Goal: Task Accomplishment & Management: Use online tool/utility

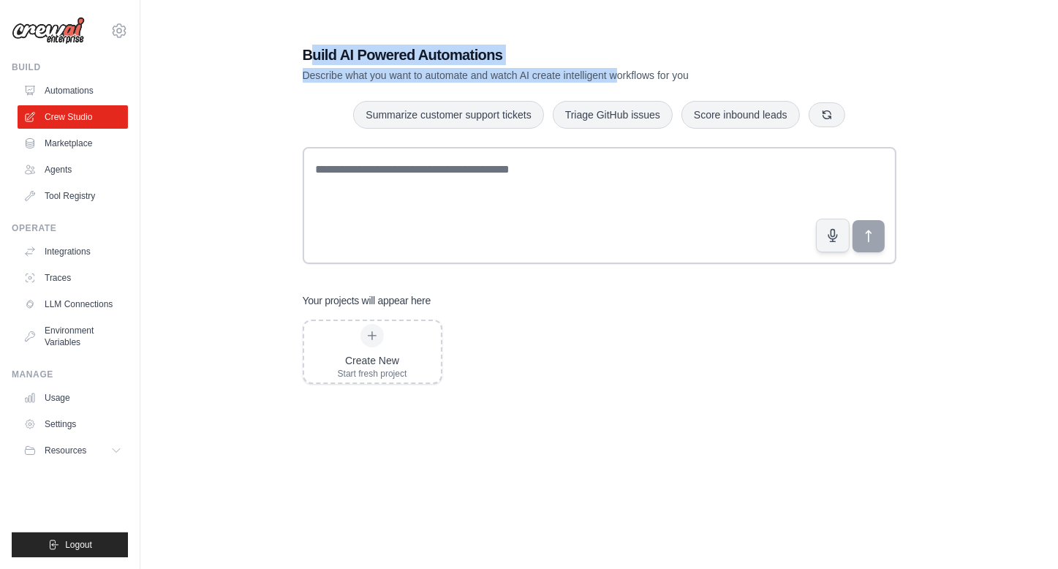
drag, startPoint x: 314, startPoint y: 48, endPoint x: 618, endPoint y: 74, distance: 305.4
click at [617, 74] on div "Build AI Powered Automations Describe what you want to automate and watch AI cr…" at bounding box center [548, 64] width 491 height 38
click at [619, 74] on p "Describe what you want to automate and watch AI create intelligent workflows fo…" at bounding box center [548, 75] width 491 height 15
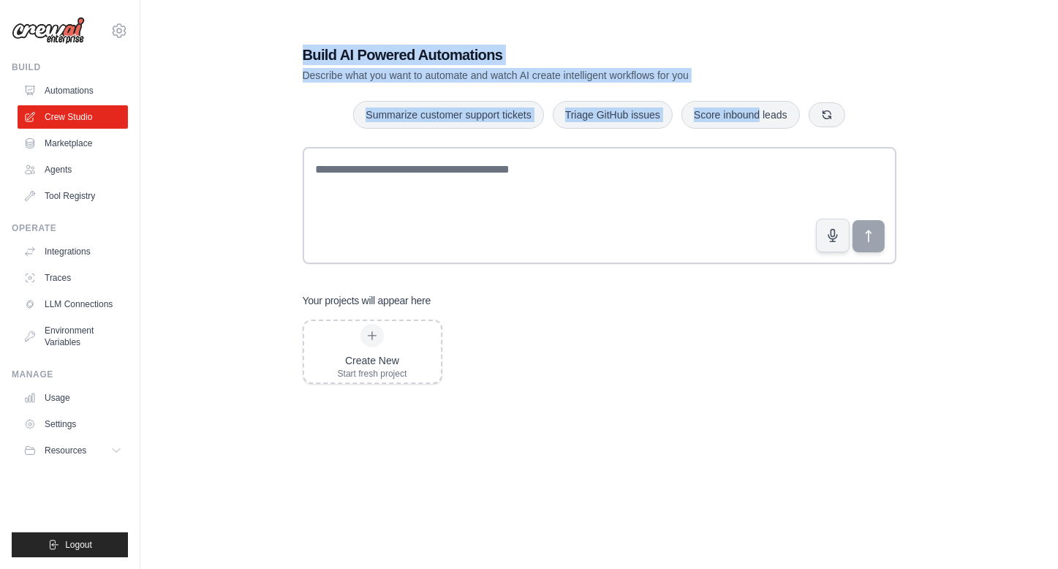
drag, startPoint x: 761, startPoint y: 90, endPoint x: 260, endPoint y: 8, distance: 506.9
click at [260, 8] on main "Build AI Powered Automations Describe what you want to automate and watch AI cr…" at bounding box center [599, 299] width 918 height 598
click at [263, 8] on main "Build AI Powered Automations Describe what you want to automate and watch AI cr…" at bounding box center [599, 299] width 918 height 598
click at [489, 71] on p "Describe what you want to automate and watch AI create intelligent workflows fo…" at bounding box center [548, 75] width 491 height 15
click at [478, 108] on button "Summarize customer support tickets" at bounding box center [448, 114] width 190 height 28
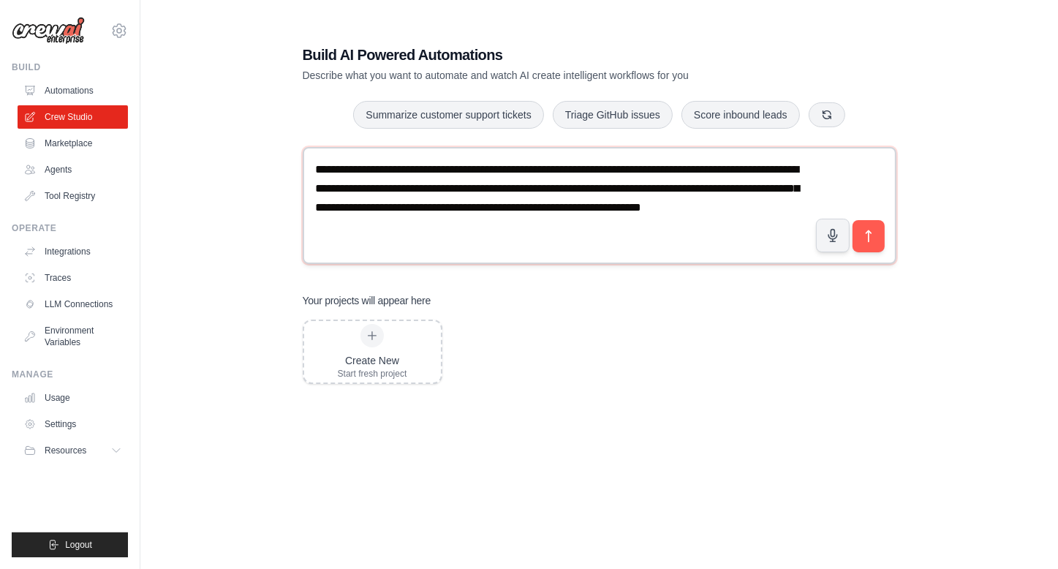
click at [538, 232] on textarea "**********" at bounding box center [600, 205] width 594 height 117
drag, startPoint x: 620, startPoint y: 234, endPoint x: 348, endPoint y: 143, distance: 286.8
click at [348, 143] on div "**********" at bounding box center [599, 299] width 629 height 556
drag, startPoint x: 338, startPoint y: 170, endPoint x: 546, endPoint y: 226, distance: 215.2
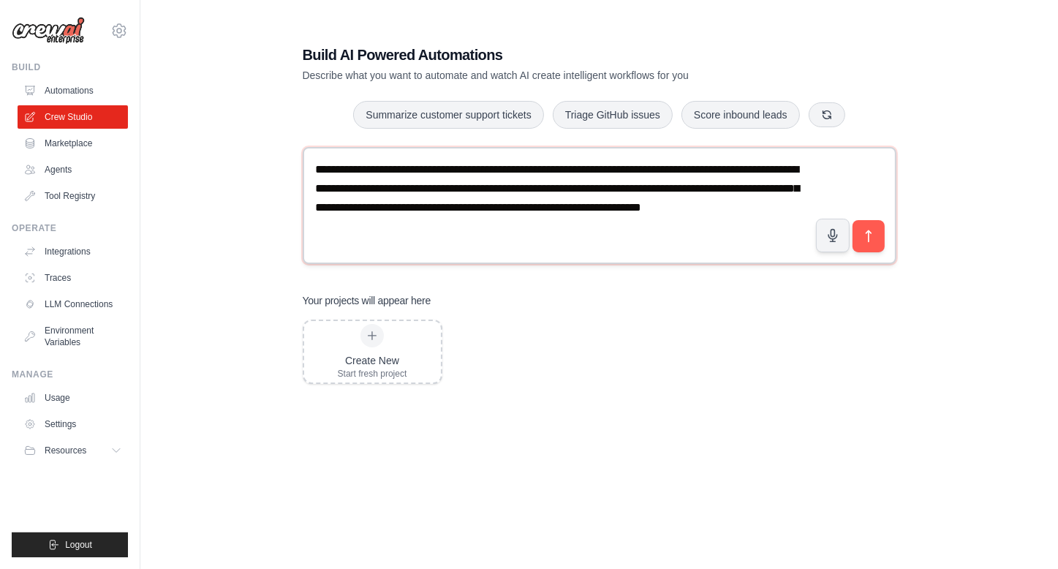
click at [546, 226] on textarea "**********" at bounding box center [600, 205] width 594 height 117
click at [866, 237] on icon "submit" at bounding box center [868, 236] width 15 height 15
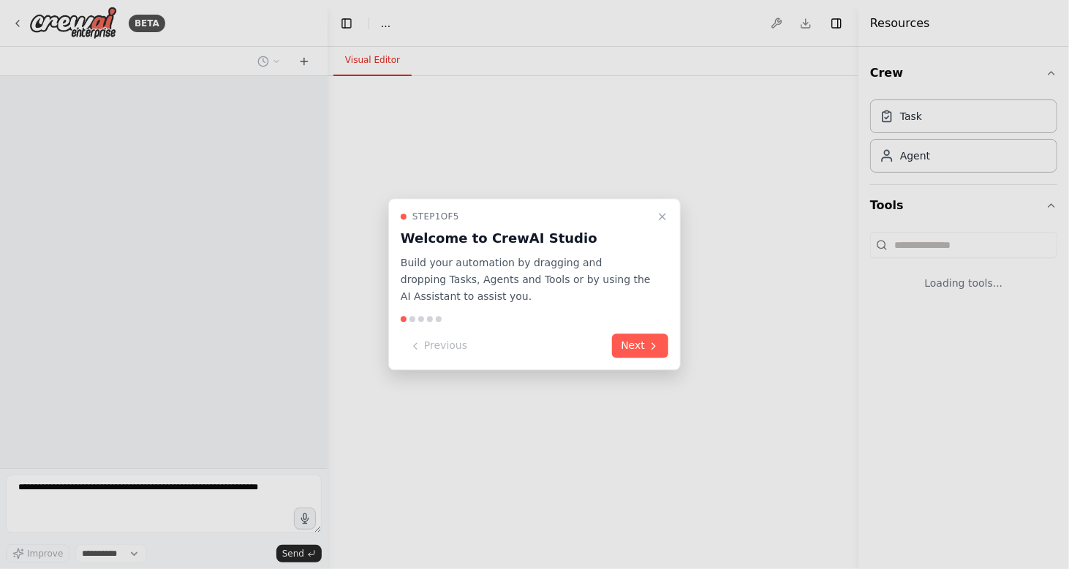
select select "****"
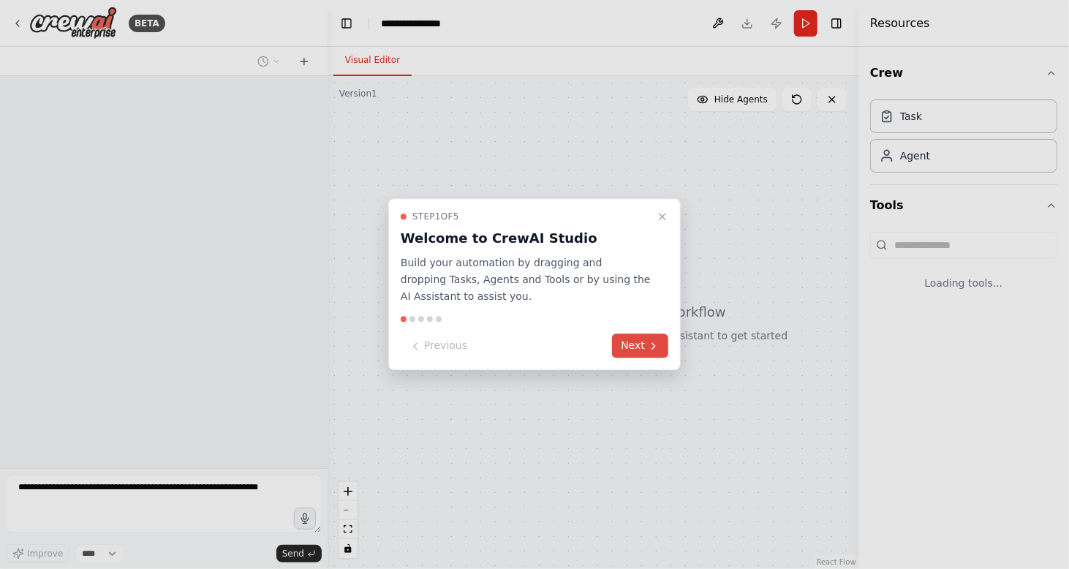
click at [630, 343] on button "Next" at bounding box center [640, 346] width 56 height 24
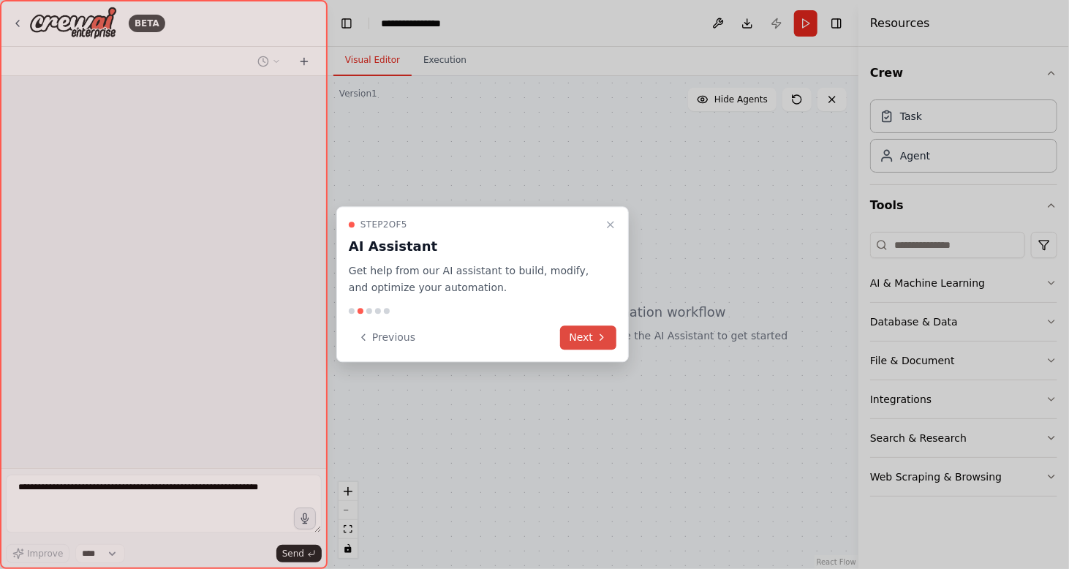
click at [630, 343] on div at bounding box center [534, 284] width 1069 height 569
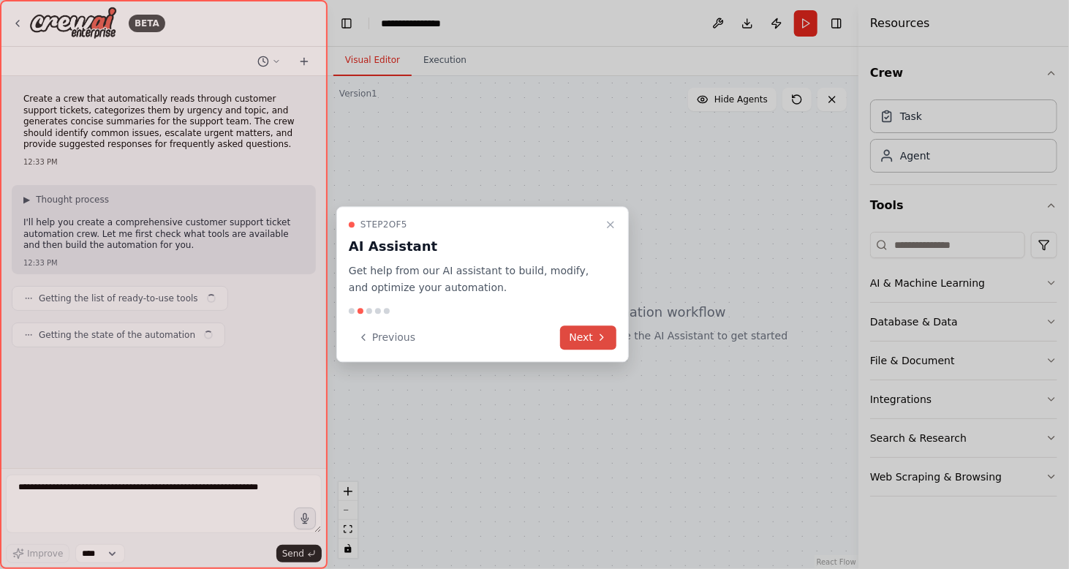
click at [606, 336] on icon at bounding box center [602, 337] width 12 height 12
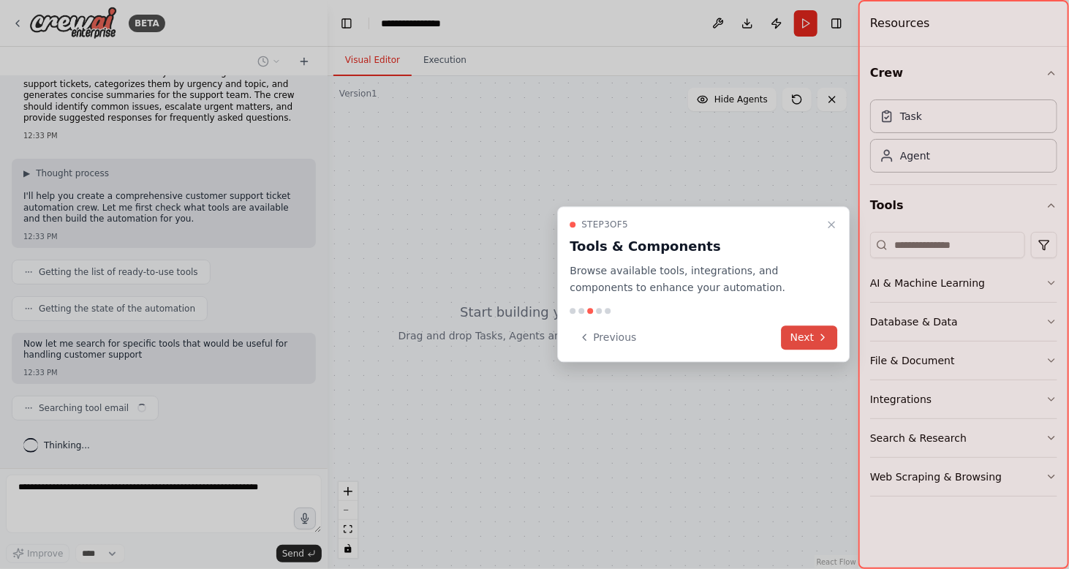
click at [802, 330] on button "Next" at bounding box center [810, 337] width 56 height 24
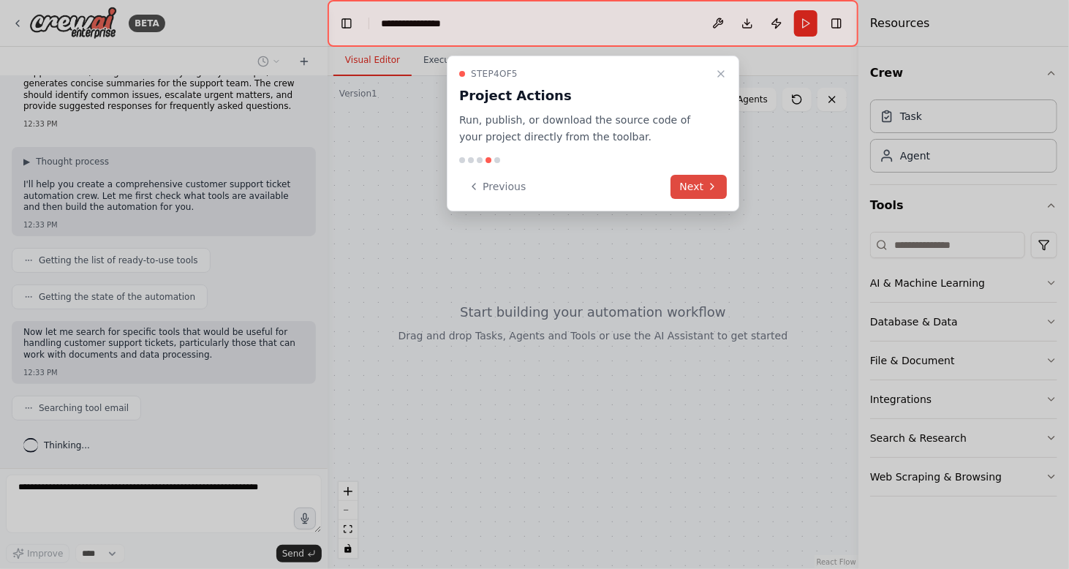
scroll to position [74, 0]
click at [690, 177] on button "Next" at bounding box center [699, 187] width 56 height 24
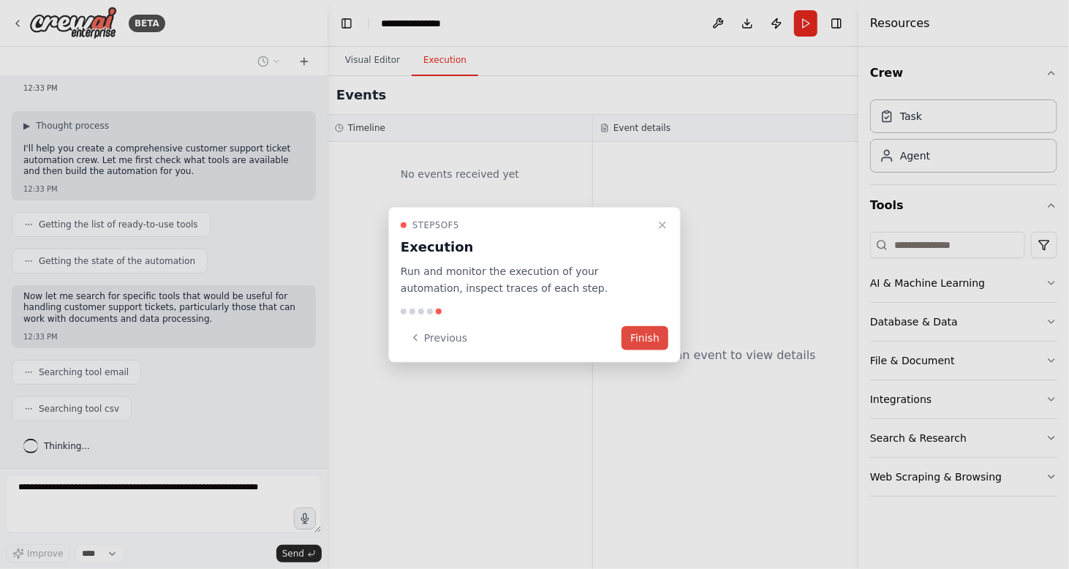
click at [649, 336] on button "Finish" at bounding box center [645, 337] width 47 height 24
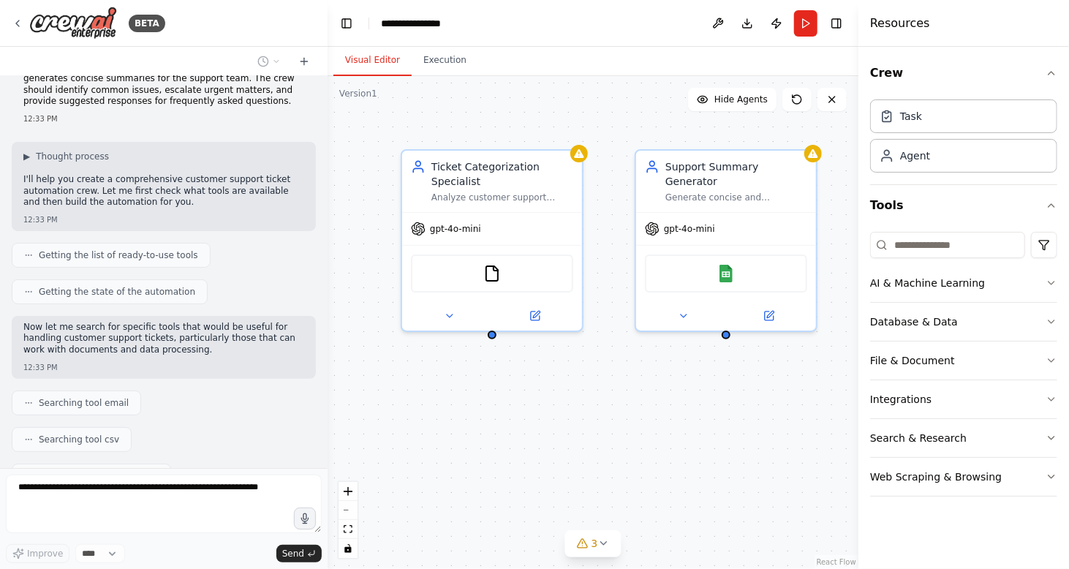
scroll to position [42, 0]
drag, startPoint x: 50, startPoint y: 173, endPoint x: 174, endPoint y: 197, distance: 126.5
click at [174, 197] on div "▶ Thought process I'll help you create a comprehensive customer support ticket …" at bounding box center [163, 181] width 281 height 61
click at [174, 197] on p "I'll help you create a comprehensive customer support ticket automation crew. L…" at bounding box center [163, 192] width 281 height 34
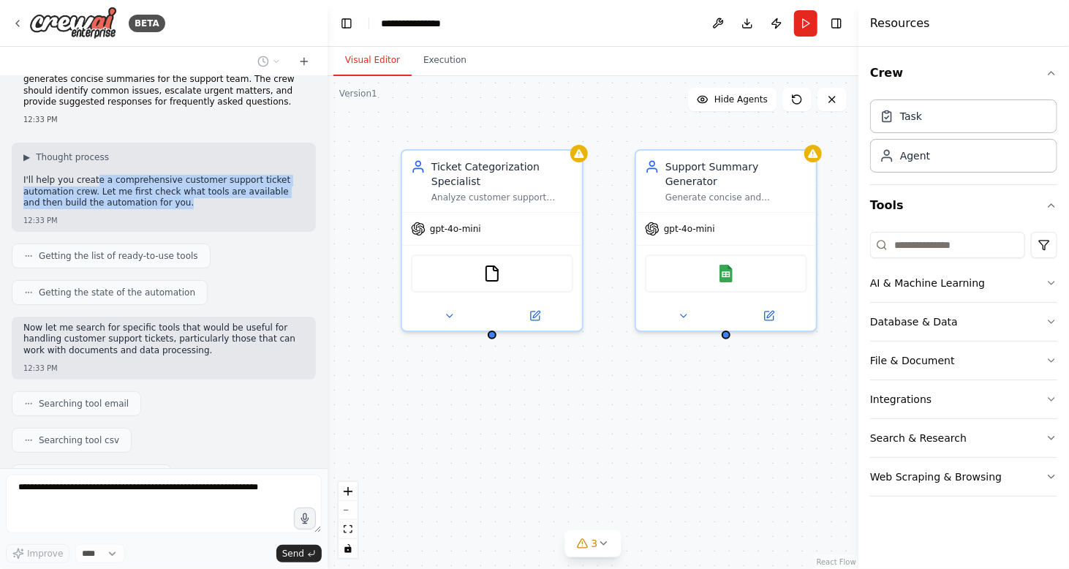
drag, startPoint x: 234, startPoint y: 210, endPoint x: 90, endPoint y: 169, distance: 149.8
click at [90, 169] on div "▶ Thought process I'll help you create a comprehensive customer support ticket …" at bounding box center [163, 181] width 281 height 61
click at [179, 189] on p "I'll help you create a comprehensive customer support ticket automation crew. L…" at bounding box center [163, 192] width 281 height 34
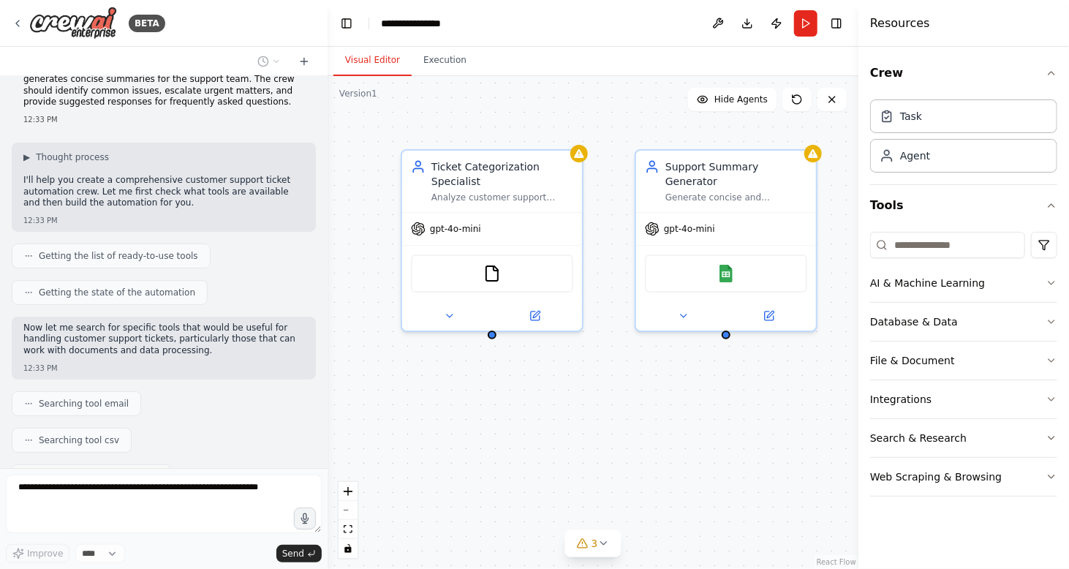
scroll to position [317, 0]
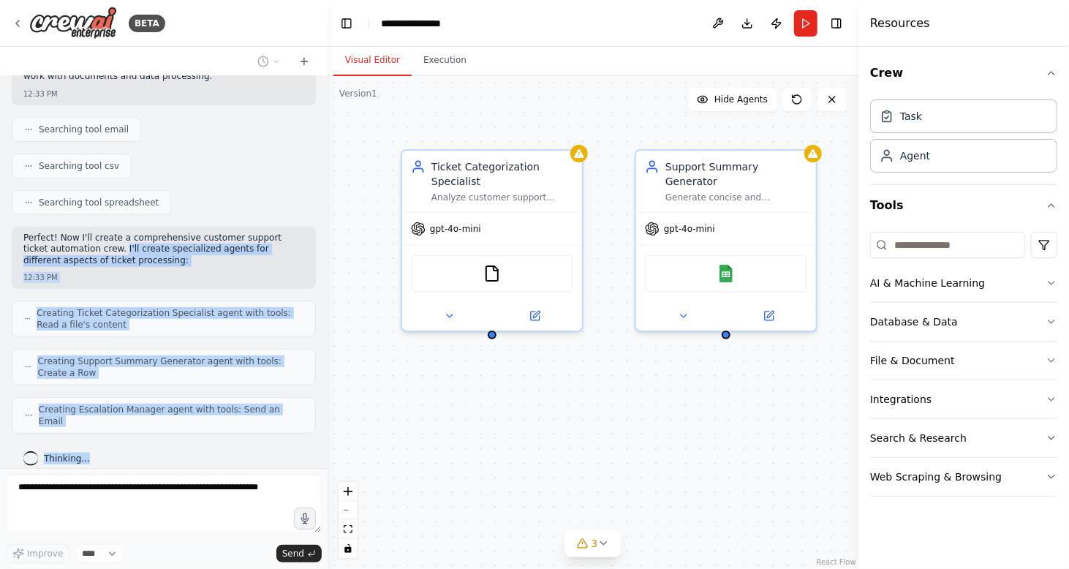
drag, startPoint x: 260, startPoint y: 423, endPoint x: 91, endPoint y: 242, distance: 247.9
click at [91, 243] on div "Create a crew that automatically reads through customer support tickets, catego…" at bounding box center [164, 272] width 328 height 392
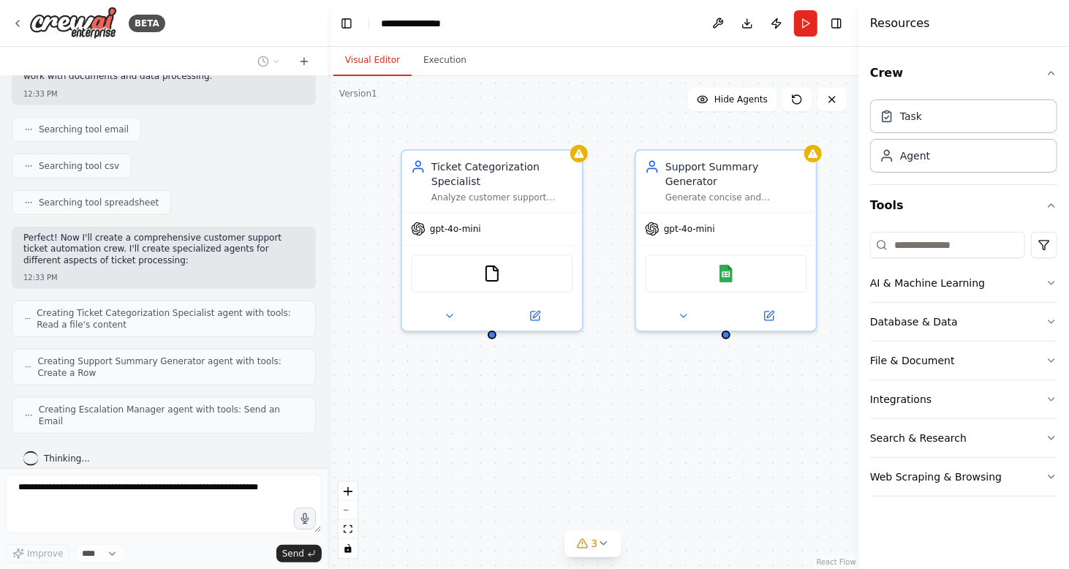
click at [91, 242] on p "Perfect! Now I'll create a comprehensive customer support ticket automation cre…" at bounding box center [163, 250] width 281 height 34
drag, startPoint x: 0, startPoint y: 238, endPoint x: 167, endPoint y: 259, distance: 168.8
click at [167, 259] on div "BETA Create a crew that automatically reads through customer support tickets, c…" at bounding box center [164, 284] width 328 height 569
drag, startPoint x: 168, startPoint y: 260, endPoint x: 53, endPoint y: 233, distance: 118.1
click at [54, 233] on div "Perfect! Now I'll create a comprehensive customer support ticket automation cre…" at bounding box center [164, 258] width 304 height 63
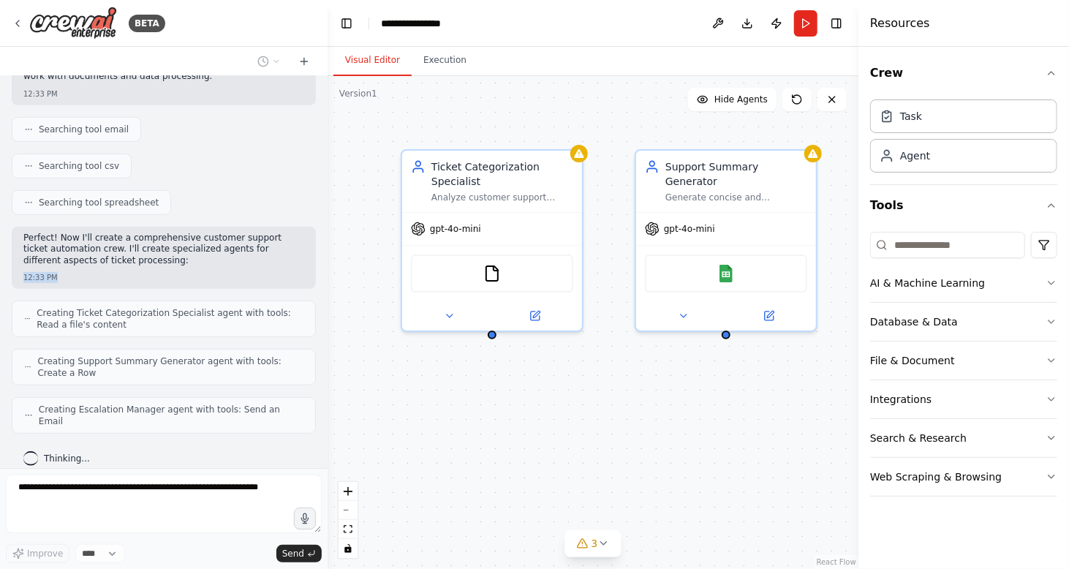
scroll to position [365, 0]
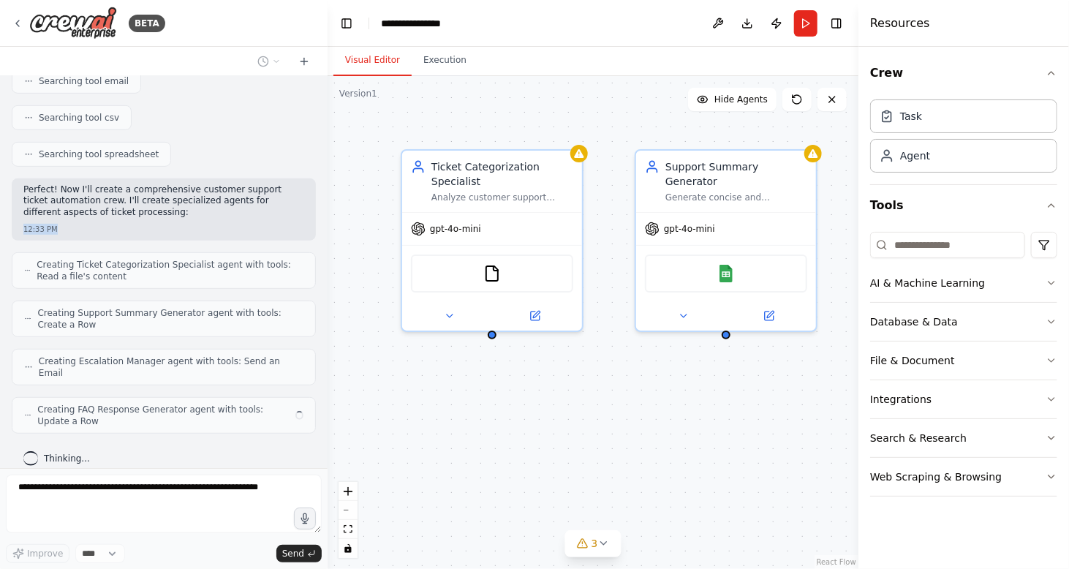
click at [53, 232] on div "12:33 PM" at bounding box center [163, 229] width 281 height 11
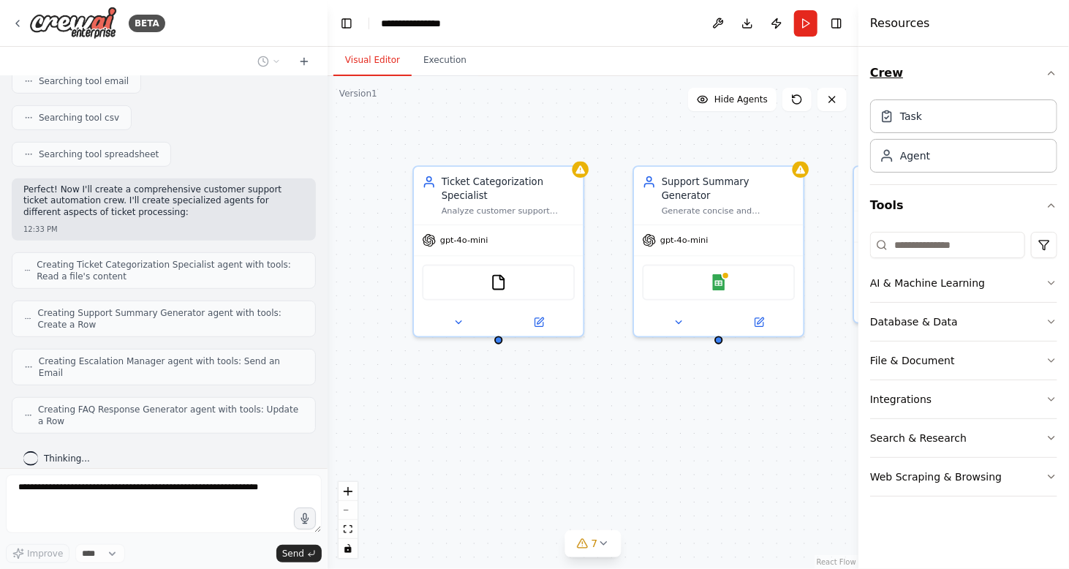
scroll to position [453, 0]
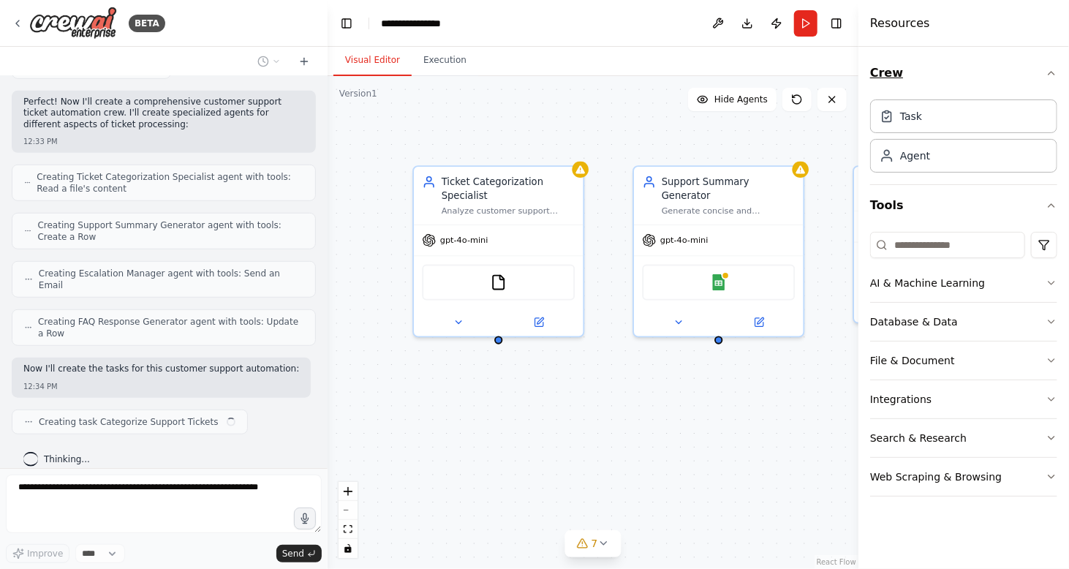
click at [1052, 80] on button "Crew" at bounding box center [963, 73] width 187 height 41
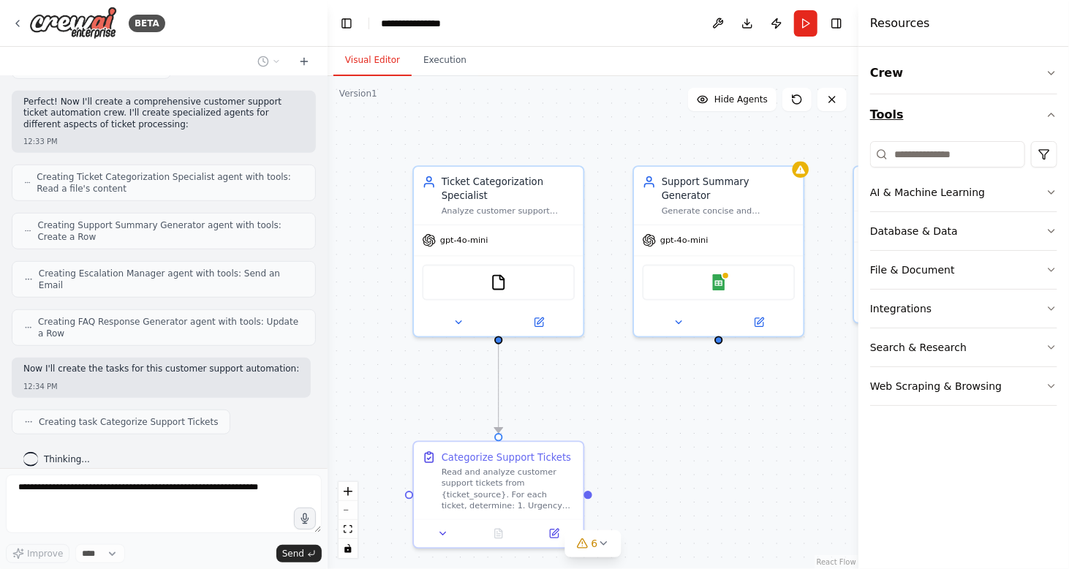
click at [1055, 102] on button "Tools" at bounding box center [963, 114] width 187 height 41
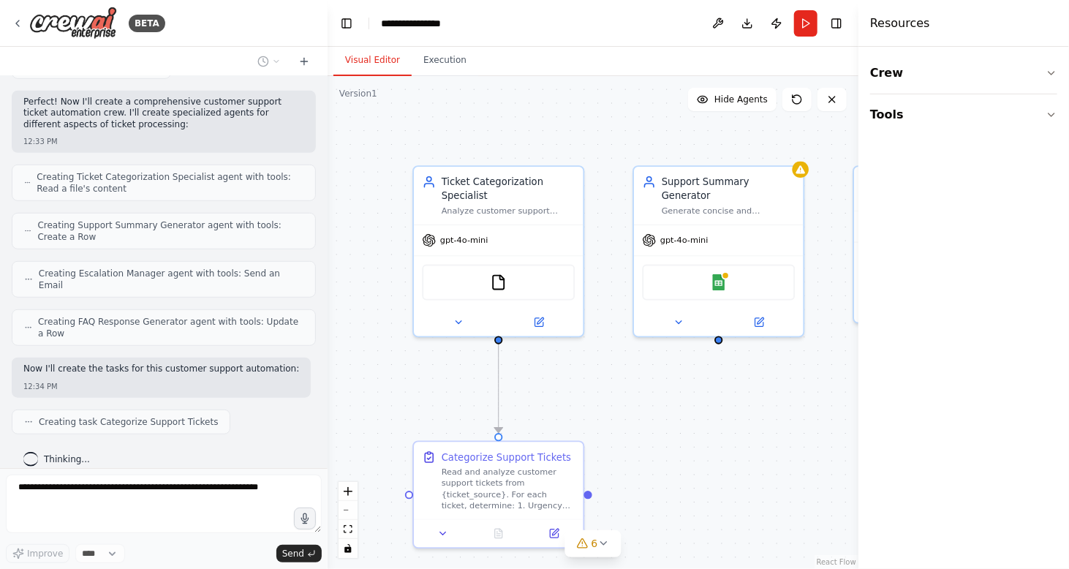
click at [800, 407] on div ".deletable-edge-delete-btn { width: 20px; height: 20px; border: 0px solid #ffff…" at bounding box center [593, 322] width 531 height 493
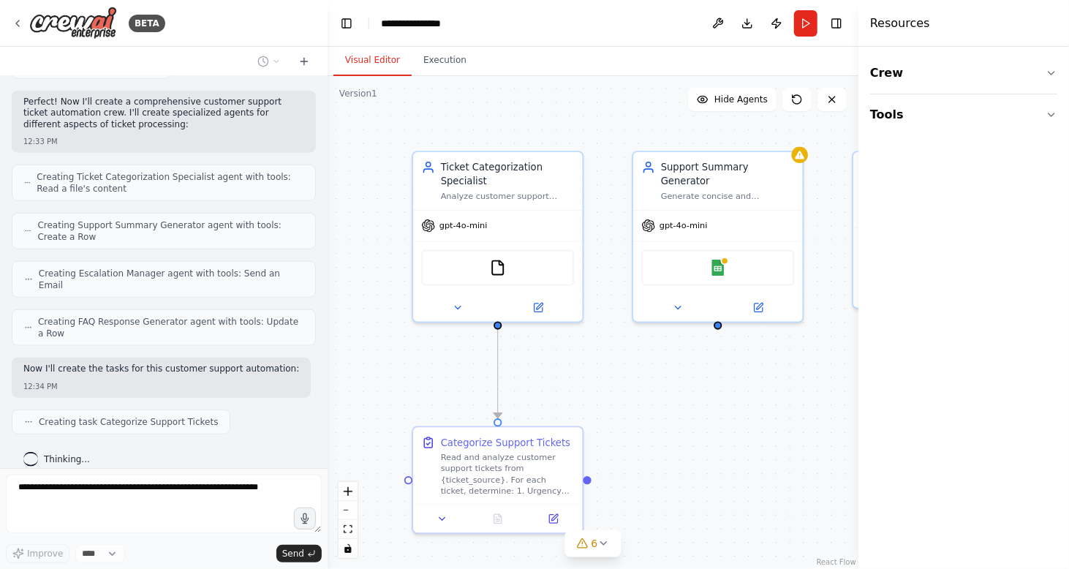
drag, startPoint x: 717, startPoint y: 396, endPoint x: 716, endPoint y: 381, distance: 14.7
click at [716, 381] on div ".deletable-edge-delete-btn { width: 20px; height: 20px; border: 0px solid #ffff…" at bounding box center [593, 322] width 531 height 493
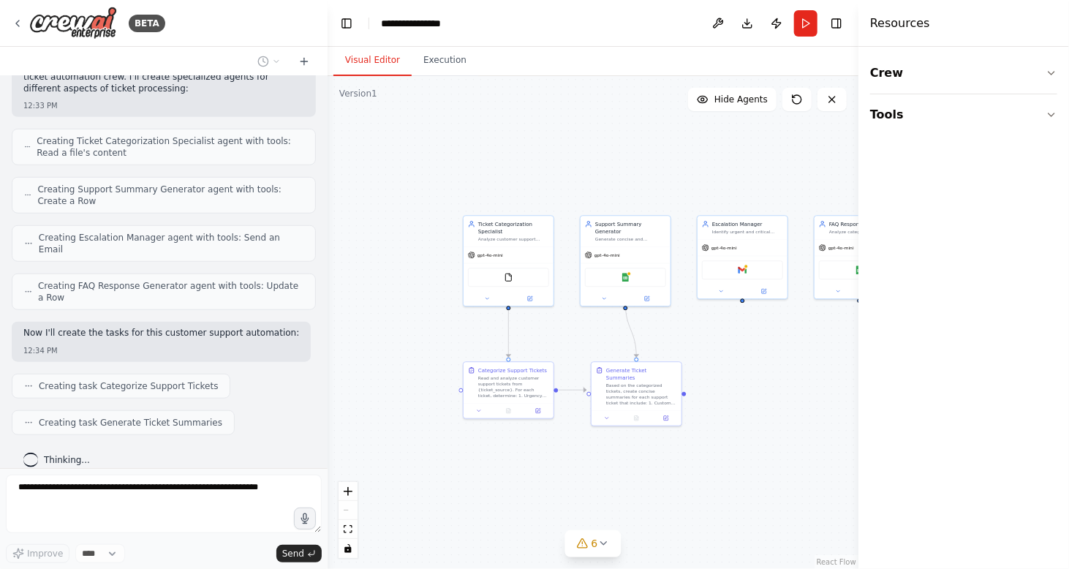
drag, startPoint x: 764, startPoint y: 214, endPoint x: 628, endPoint y: 153, distance: 148.3
click at [628, 153] on div ".deletable-edge-delete-btn { width: 20px; height: 20px; border: 0px solid #ffff…" at bounding box center [593, 322] width 531 height 493
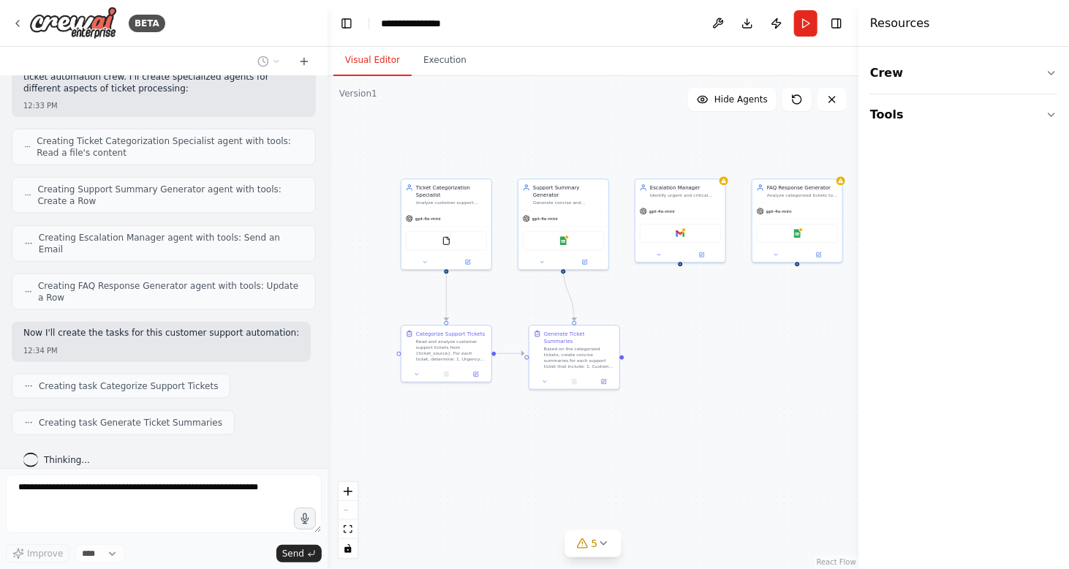
click at [749, 352] on div ".deletable-edge-delete-btn { width: 20px; height: 20px; border: 0px solid #ffff…" at bounding box center [593, 322] width 531 height 493
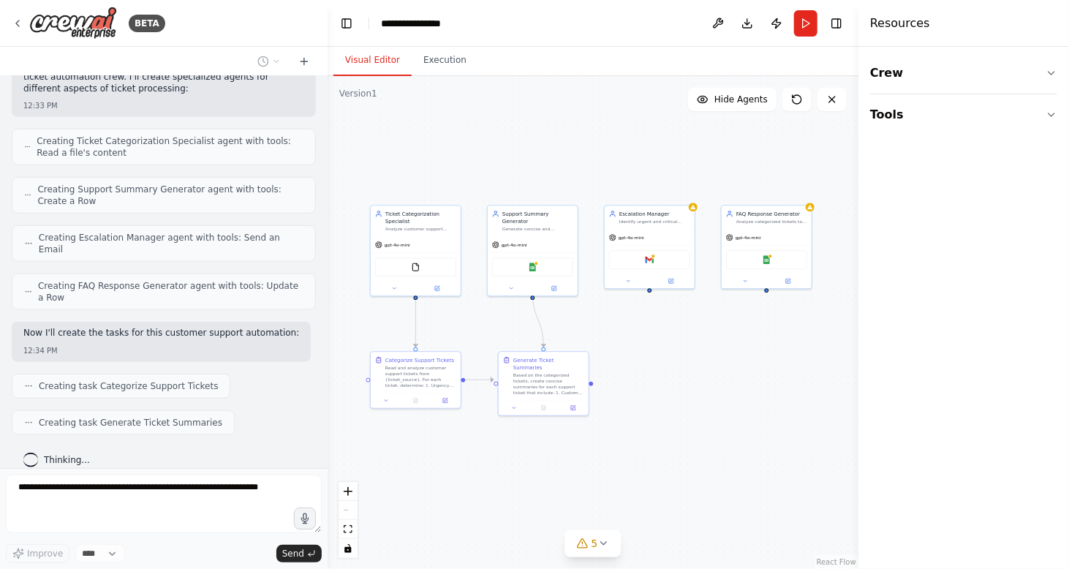
drag, startPoint x: 778, startPoint y: 369, endPoint x: 759, endPoint y: 390, distance: 27.9
click at [759, 390] on div ".deletable-edge-delete-btn { width: 20px; height: 20px; border: 0px solid #ffff…" at bounding box center [593, 322] width 531 height 493
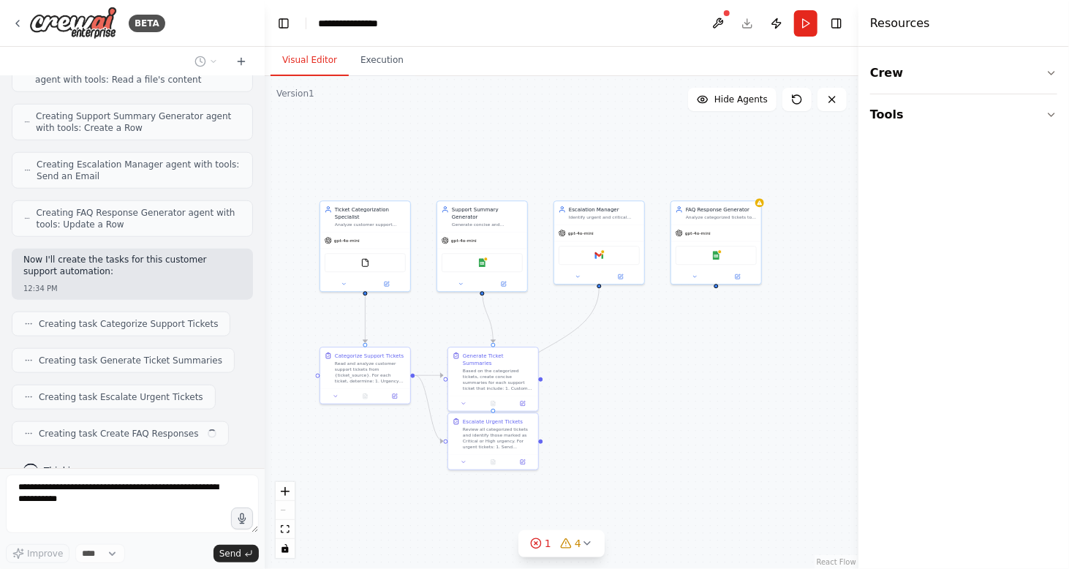
scroll to position [641, 0]
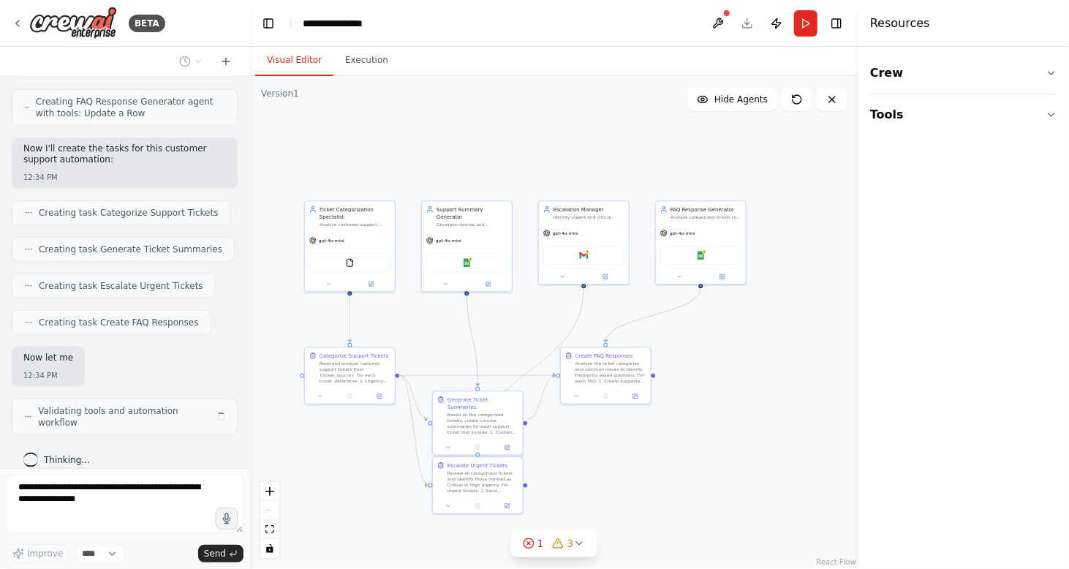
drag, startPoint x: 325, startPoint y: 203, endPoint x: 249, endPoint y: 197, distance: 76.2
click at [249, 197] on div "BETA Create a crew that automatically reads through customer support tickets, c…" at bounding box center [534, 284] width 1069 height 569
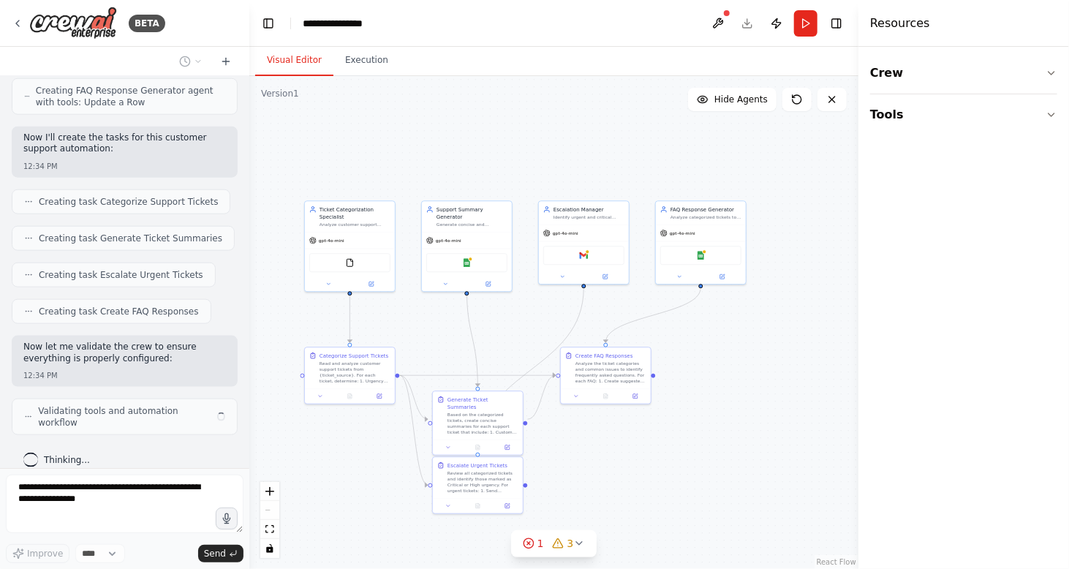
scroll to position [741, 0]
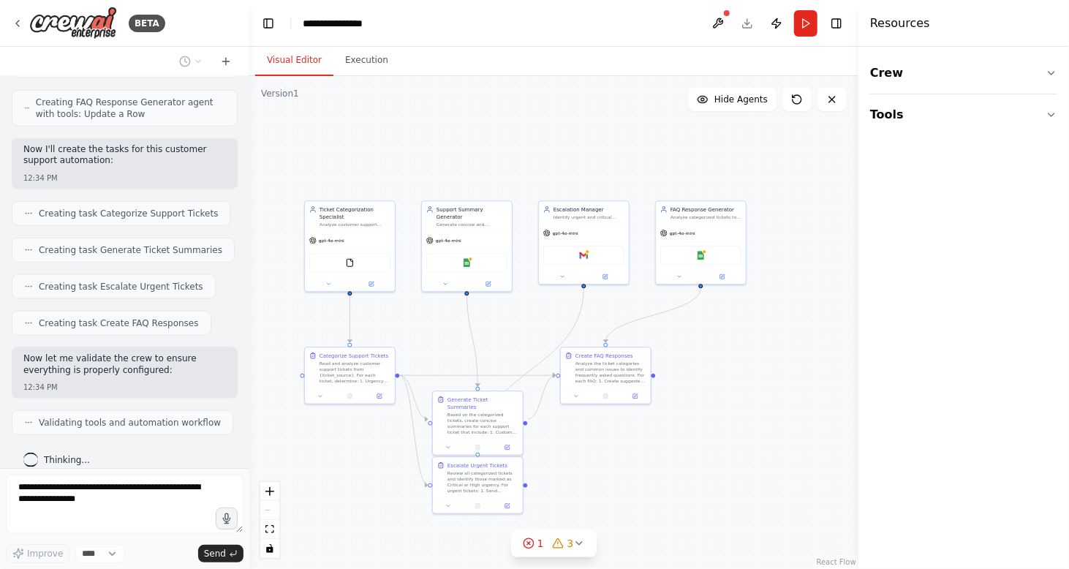
click at [858, 273] on button "Toggle Sidebar" at bounding box center [859, 284] width 12 height 569
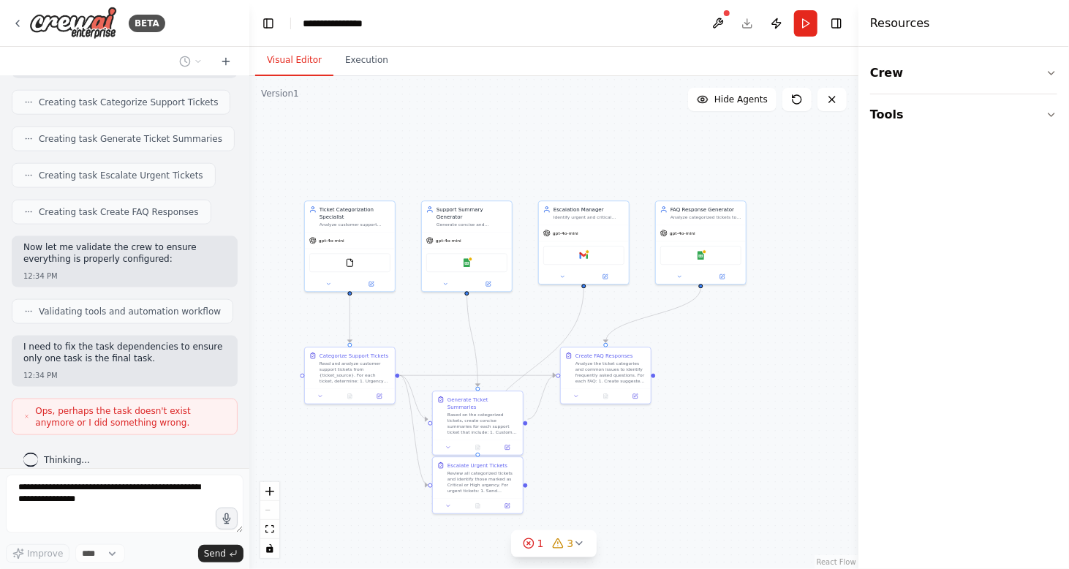
click at [858, 273] on button "Toggle Sidebar" at bounding box center [859, 284] width 12 height 569
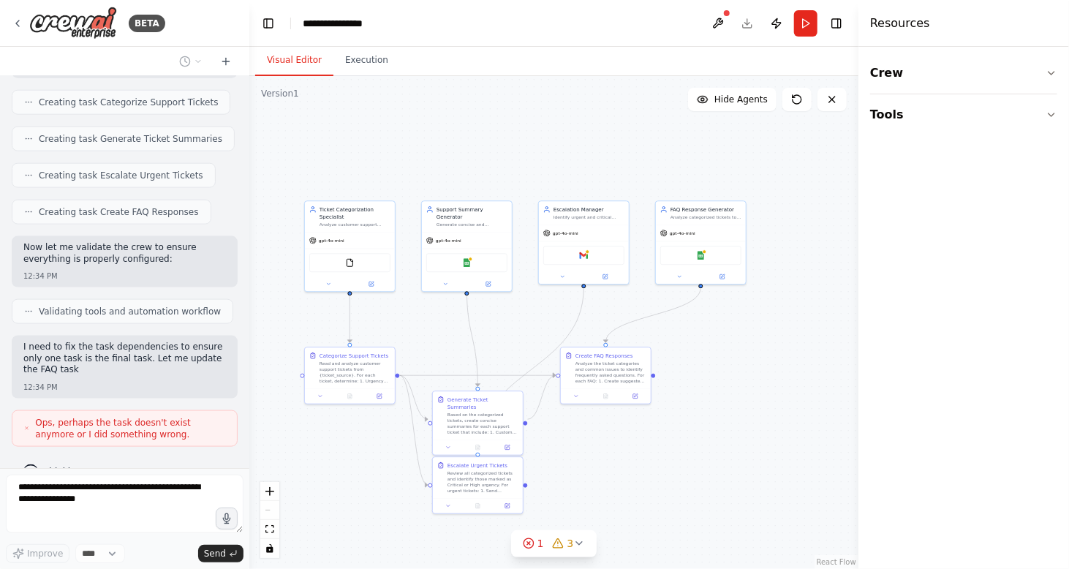
scroll to position [863, 0]
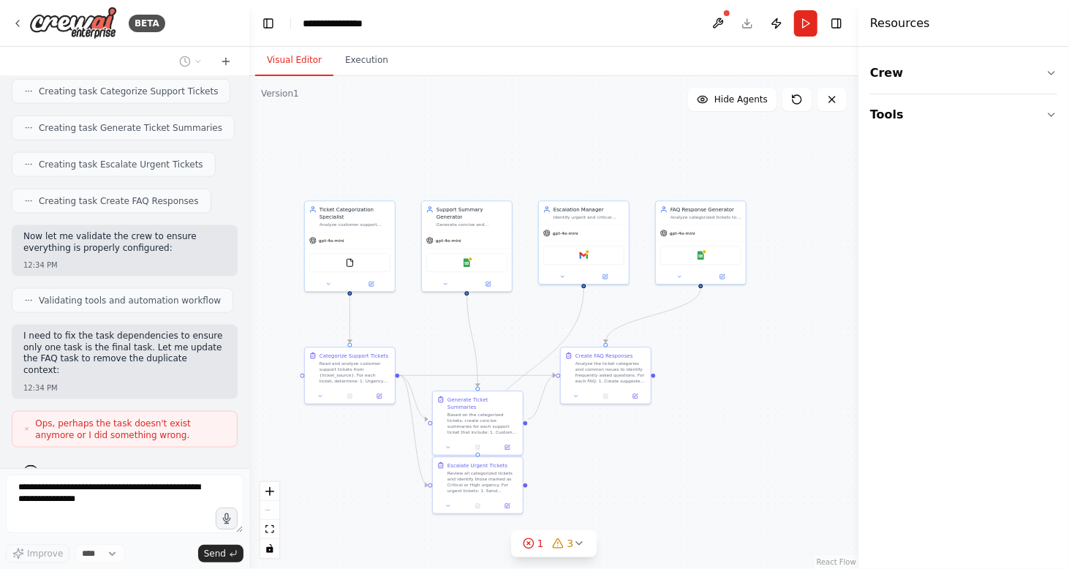
drag, startPoint x: 858, startPoint y: 273, endPoint x: 872, endPoint y: 267, distance: 15.8
click at [872, 267] on div "Resources Crew Tools" at bounding box center [964, 284] width 211 height 569
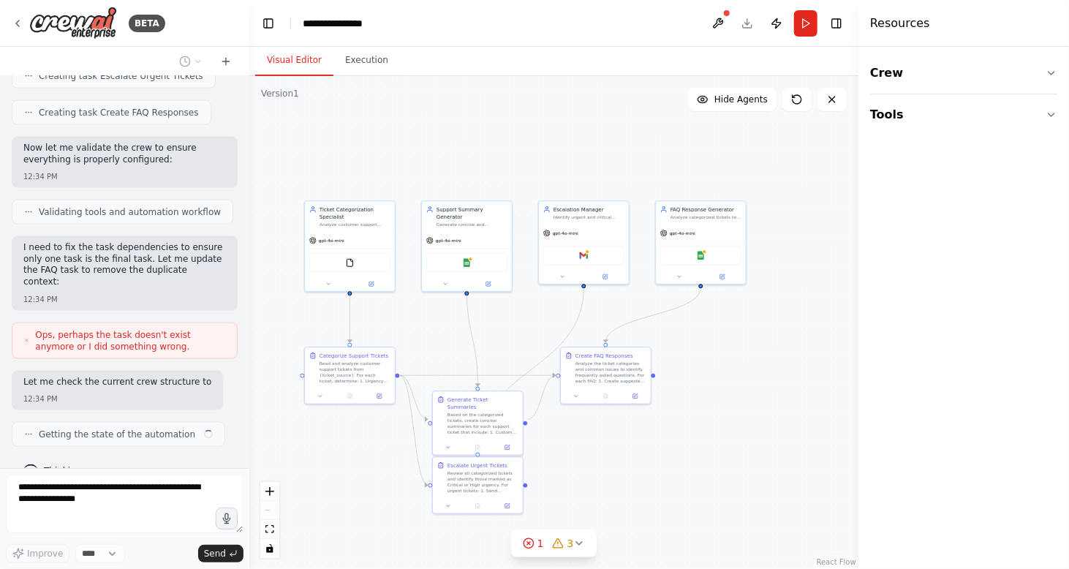
scroll to position [962, 0]
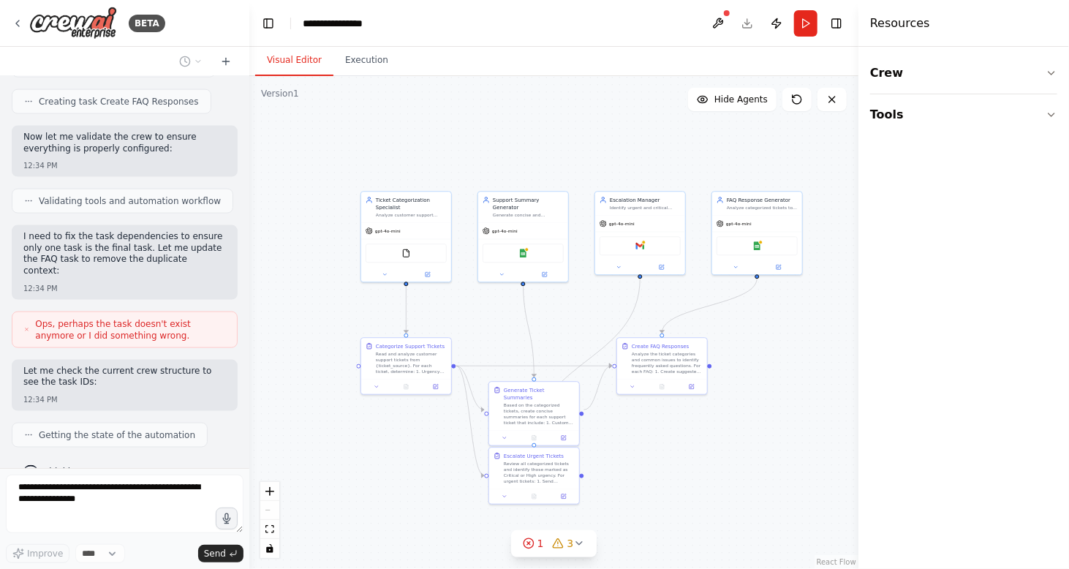
drag, startPoint x: 687, startPoint y: 345, endPoint x: 744, endPoint y: 336, distance: 57.1
click at [744, 336] on div ".deletable-edge-delete-btn { width: 20px; height: 20px; border: 0px solid #ffff…" at bounding box center [553, 322] width 609 height 493
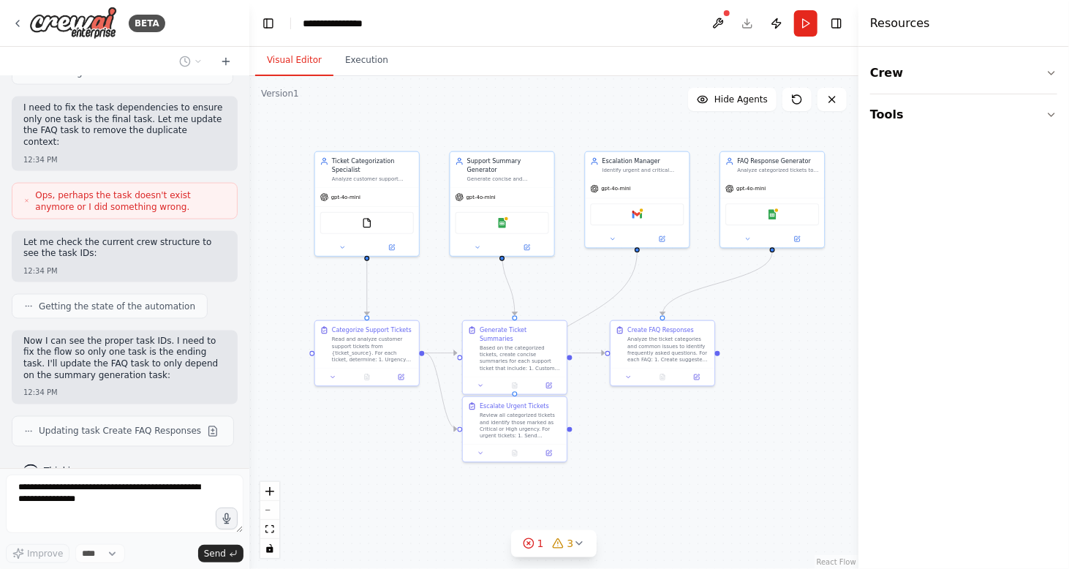
scroll to position [1191, 0]
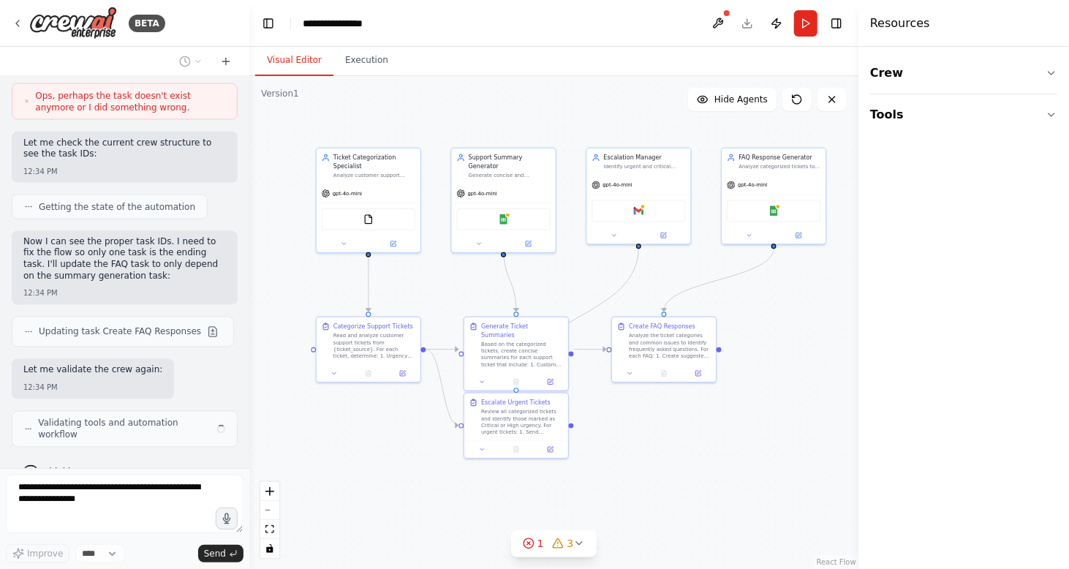
drag, startPoint x: 744, startPoint y: 336, endPoint x: 758, endPoint y: 314, distance: 26.4
click at [758, 314] on div ".deletable-edge-delete-btn { width: 20px; height: 20px; border: 0px solid #ffff…" at bounding box center [553, 322] width 609 height 493
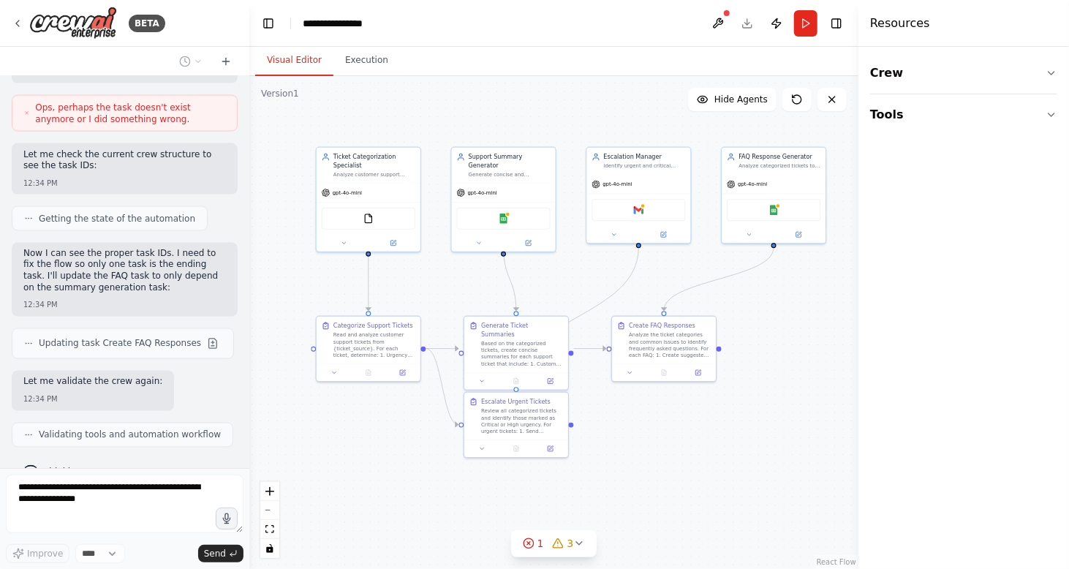
click at [775, 327] on div ".deletable-edge-delete-btn { width: 20px; height: 20px; border: 0px solid #ffff…" at bounding box center [553, 322] width 609 height 493
click at [761, 386] on div ".deletable-edge-delete-btn { width: 20px; height: 20px; border: 0px solid #ffff…" at bounding box center [553, 322] width 609 height 493
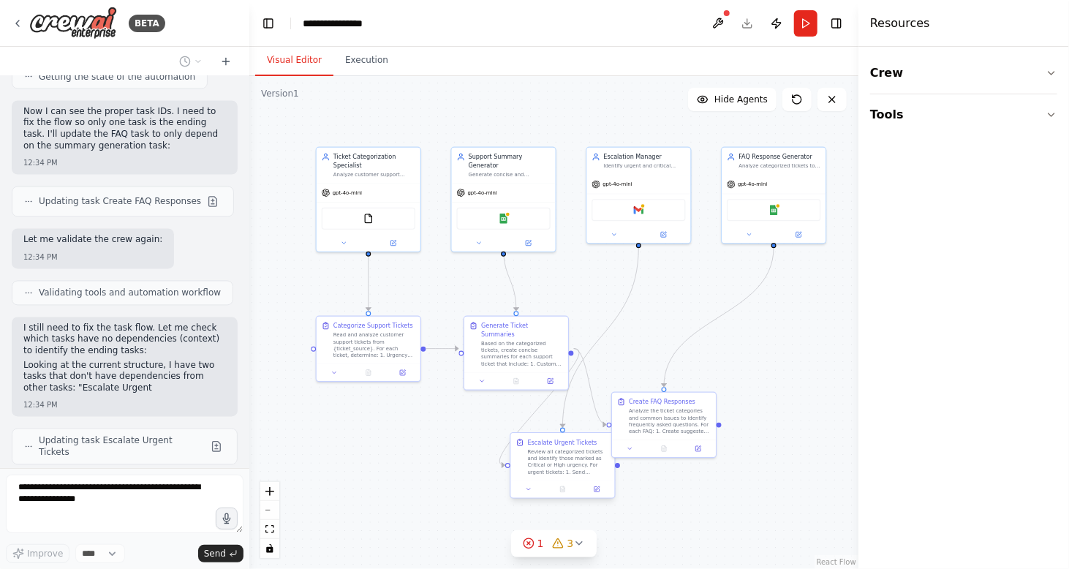
drag, startPoint x: 540, startPoint y: 412, endPoint x: 588, endPoint y: 453, distance: 62.8
click at [588, 453] on div "Review all categorized tickets and identify those marked as Critical or High ur…" at bounding box center [569, 461] width 82 height 27
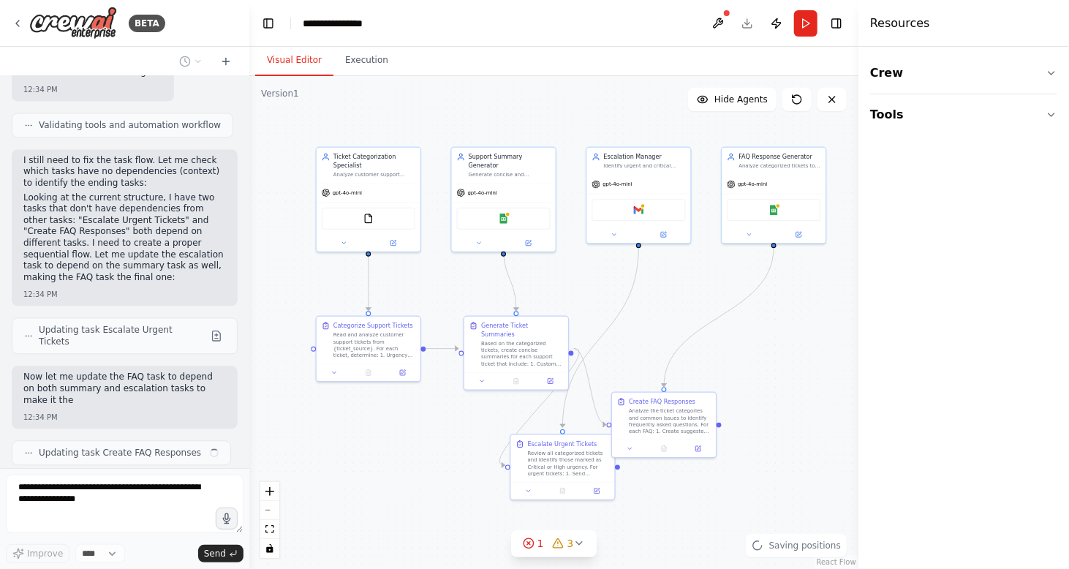
click at [745, 381] on div ".deletable-edge-delete-btn { width: 20px; height: 20px; border: 0px solid #ffff…" at bounding box center [553, 322] width 609 height 493
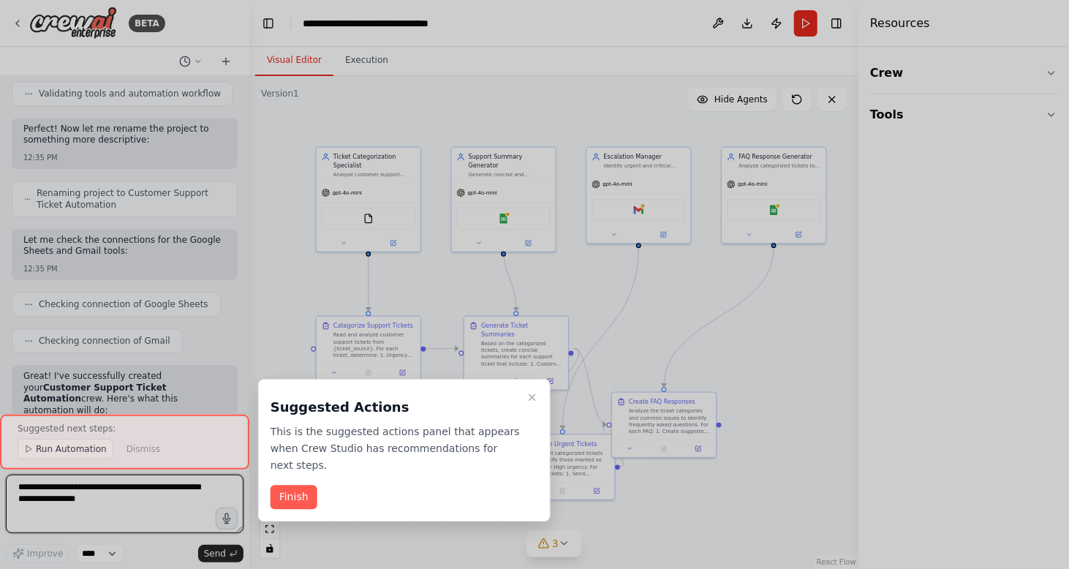
scroll to position [1957, 0]
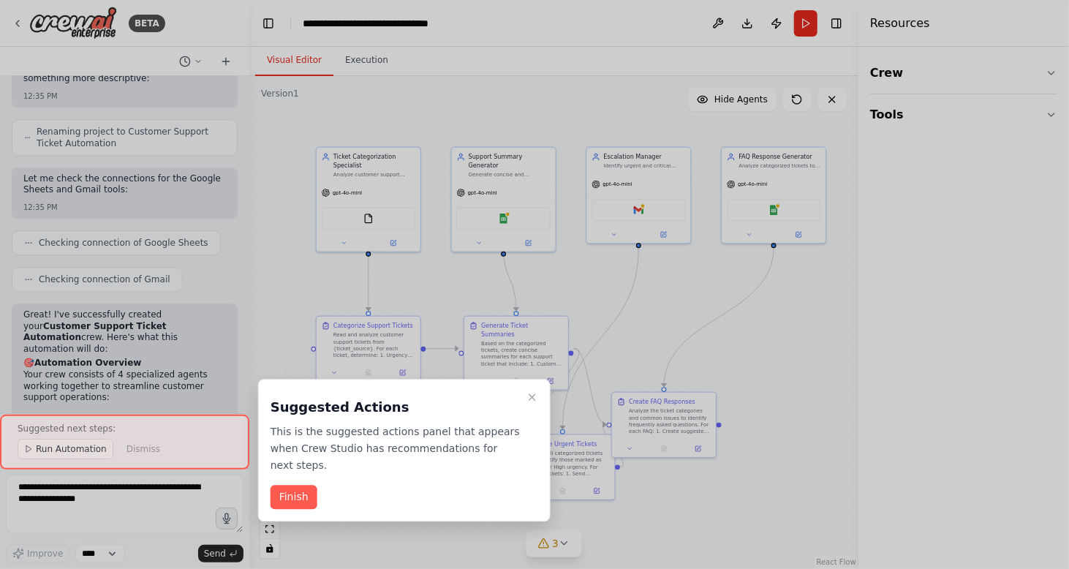
click at [306, 486] on button "Finish" at bounding box center [294, 498] width 47 height 24
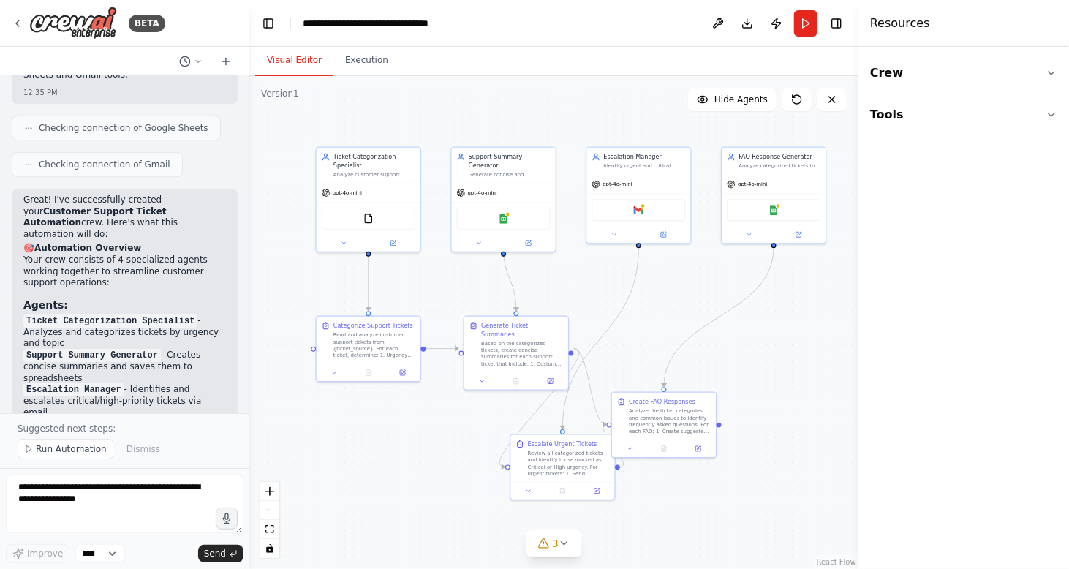
click at [403, 457] on div ".deletable-edge-delete-btn { width: 20px; height: 20px; border: 0px solid #ffff…" at bounding box center [553, 322] width 609 height 493
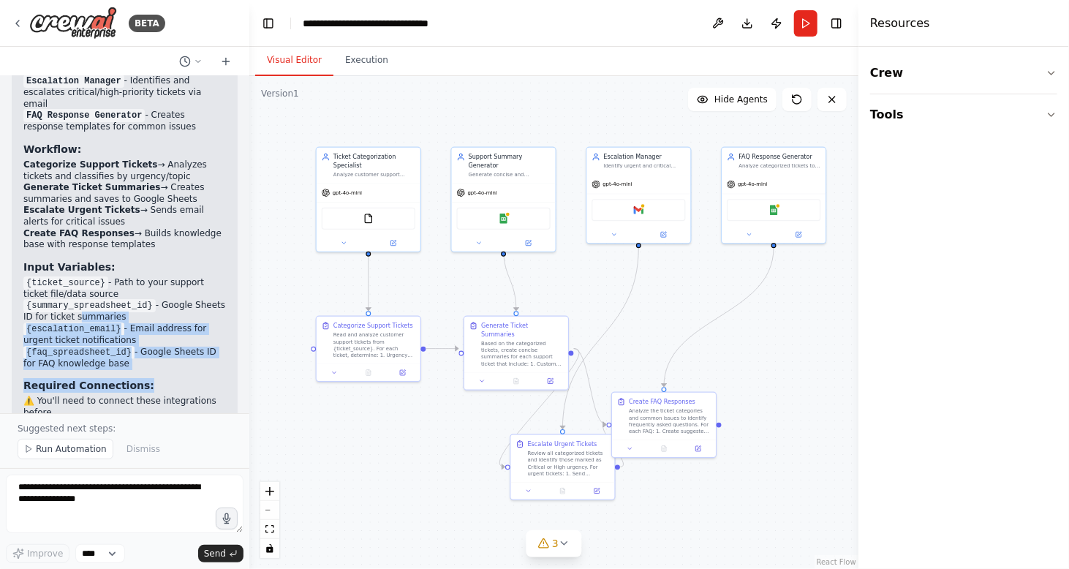
click at [164, 357] on div "Great! I've successfully created your Customer Support Ticket Automation crew. …" at bounding box center [124, 153] width 203 height 535
click at [164, 396] on p "⚠️ You'll need to connect these integrations before running:" at bounding box center [124, 407] width 203 height 23
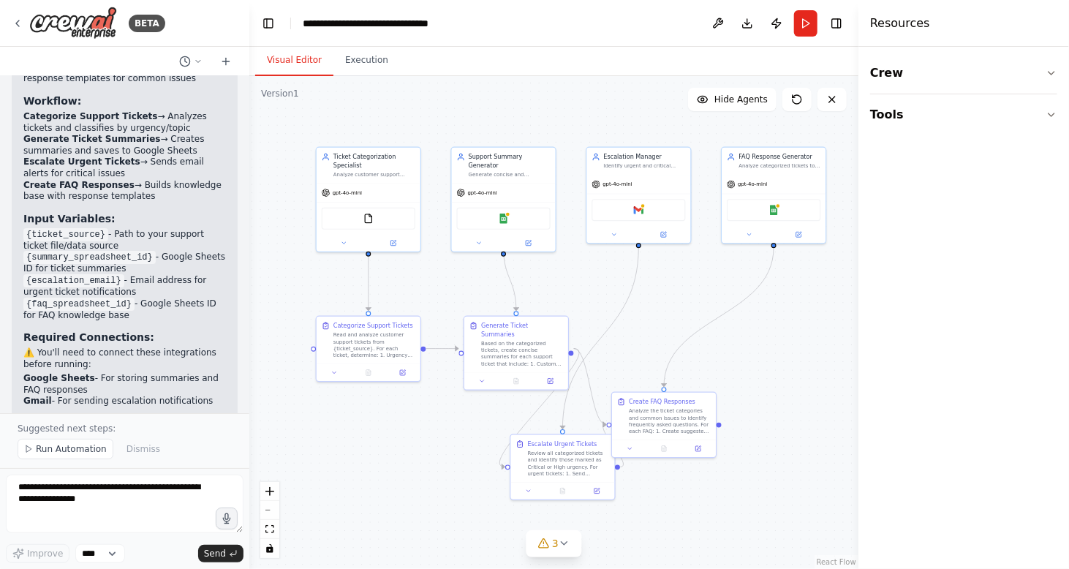
scroll to position [2487, 0]
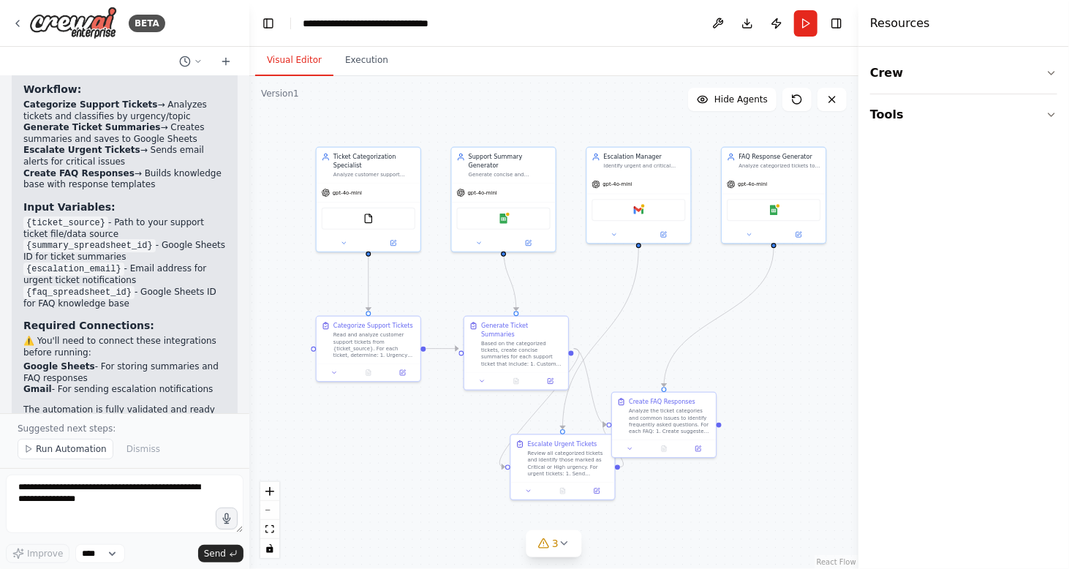
click at [779, 315] on div ".deletable-edge-delete-btn { width: 20px; height: 20px; border: 0px solid #ffff…" at bounding box center [553, 322] width 609 height 493
click at [105, 493] on textarea at bounding box center [125, 504] width 238 height 59
click at [94, 450] on span "Run Automation" at bounding box center [71, 449] width 71 height 12
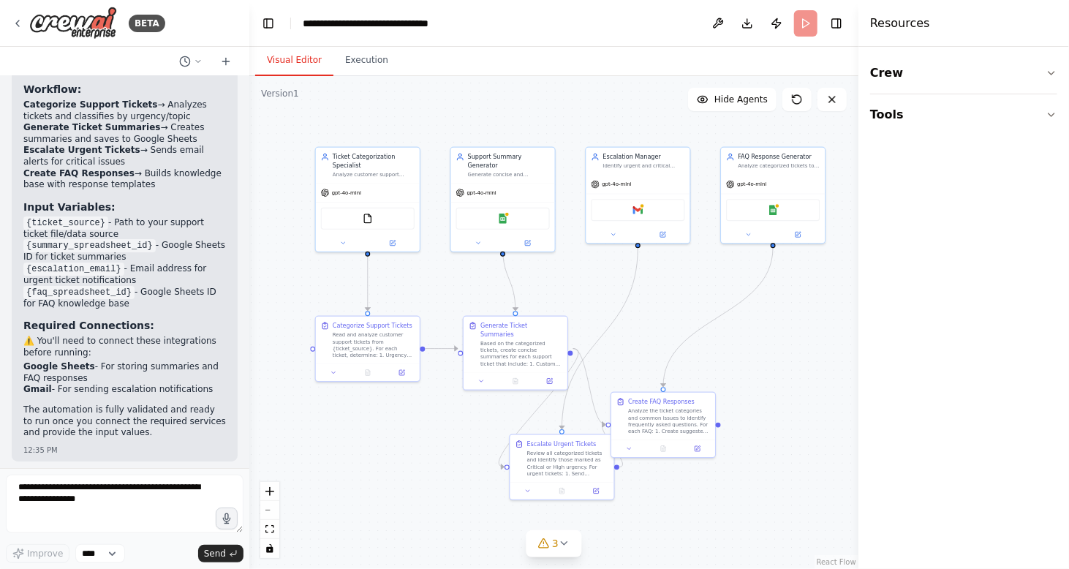
scroll to position [2433, 0]
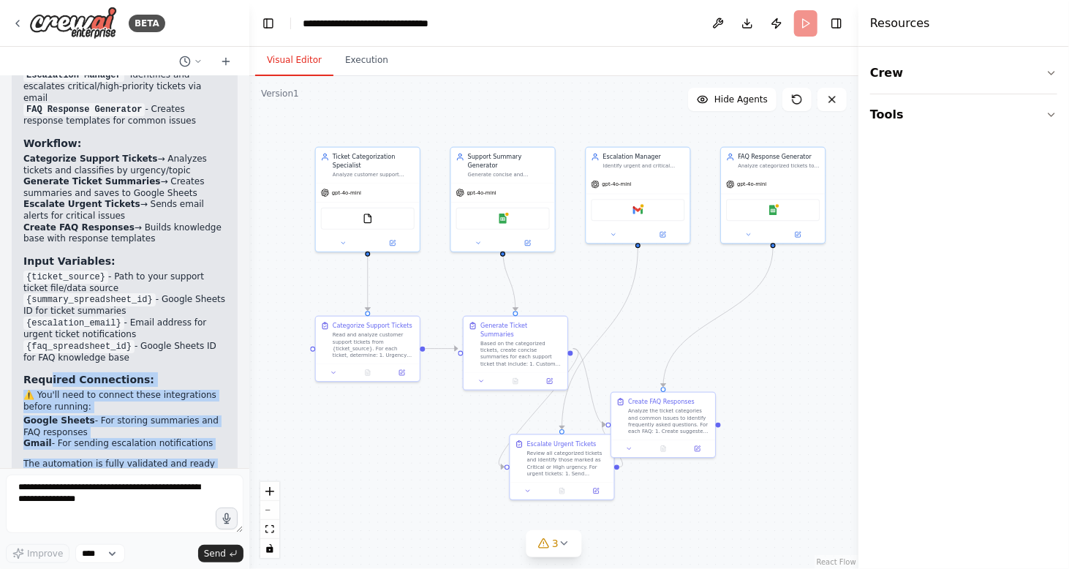
drag, startPoint x: 126, startPoint y: 472, endPoint x: 45, endPoint y: 312, distance: 179.6
click at [45, 312] on div "BETA Create a crew that automatically reads through customer support tickets, c…" at bounding box center [124, 284] width 249 height 569
click at [45, 311] on div "Great! I've successfully created your Customer Support Ticket Automation crew. …" at bounding box center [124, 188] width 203 height 616
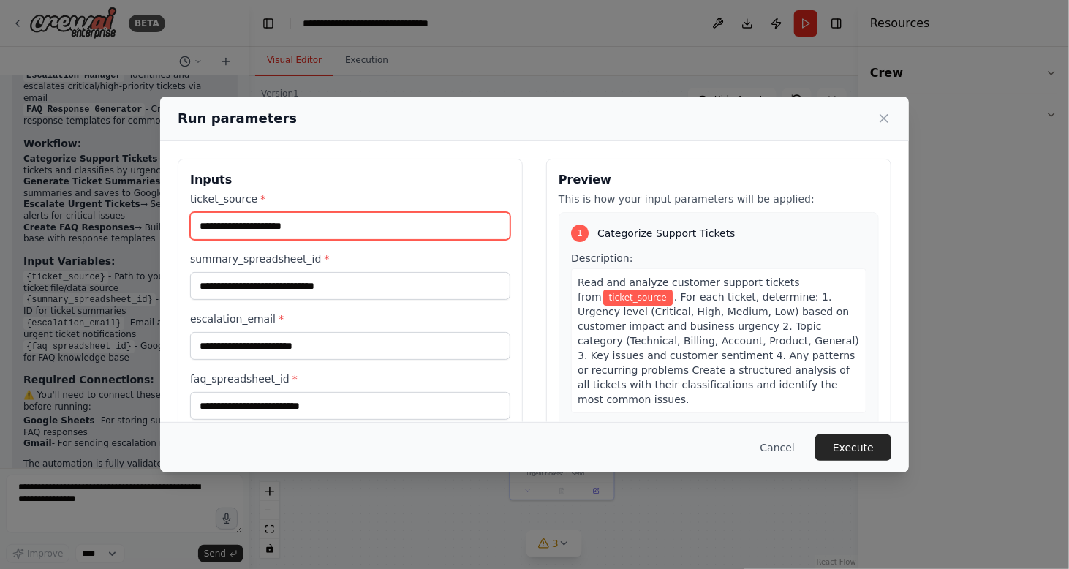
click at [361, 235] on input "ticket_source *" at bounding box center [350, 226] width 320 height 28
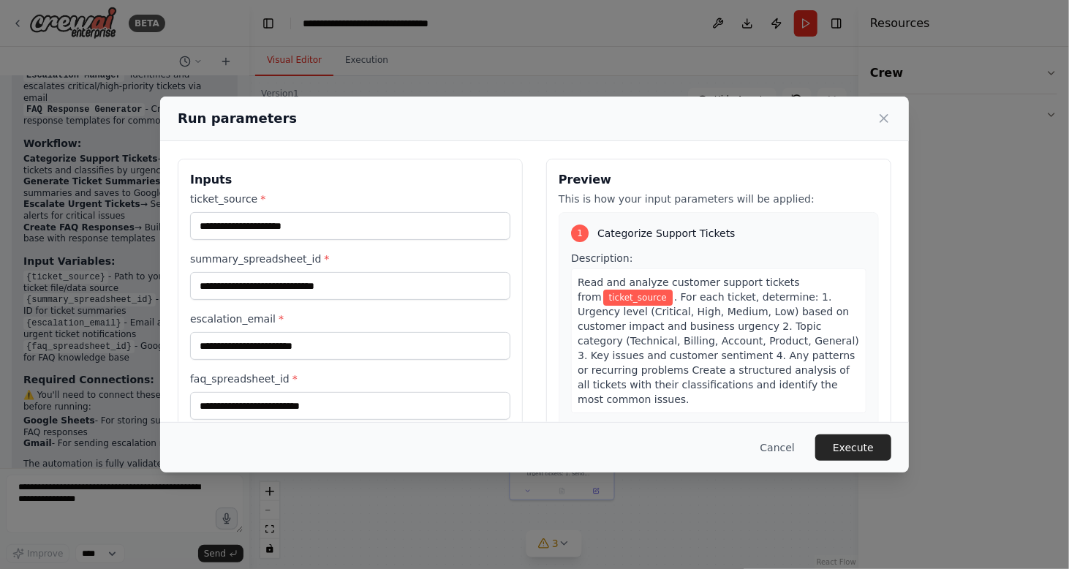
click at [328, 268] on div "summary_spreadsheet_id *" at bounding box center [350, 276] width 320 height 48
click at [339, 279] on input "summary_spreadsheet_id *" at bounding box center [350, 286] width 320 height 28
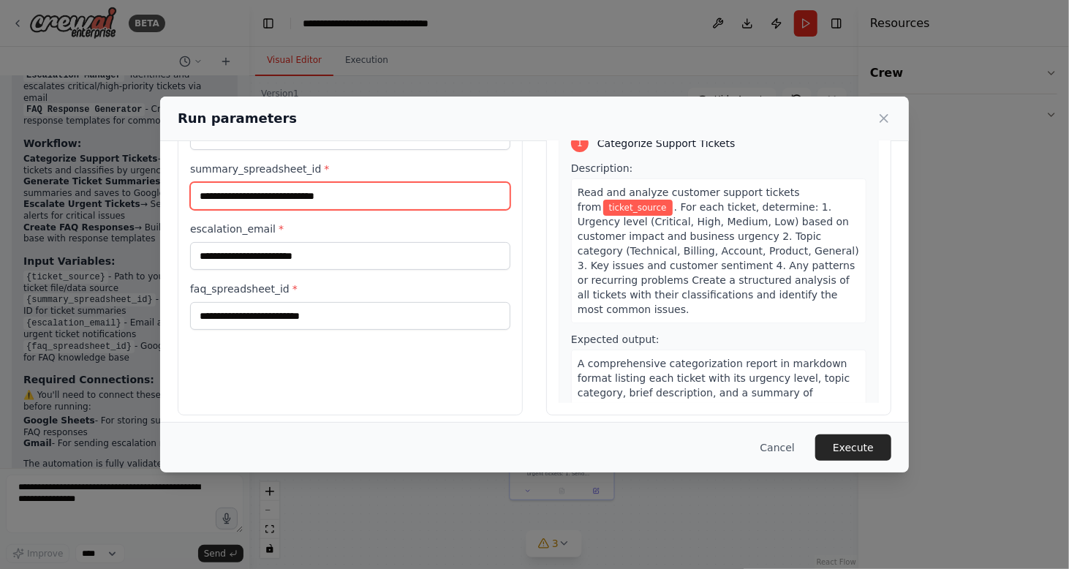
scroll to position [100, 0]
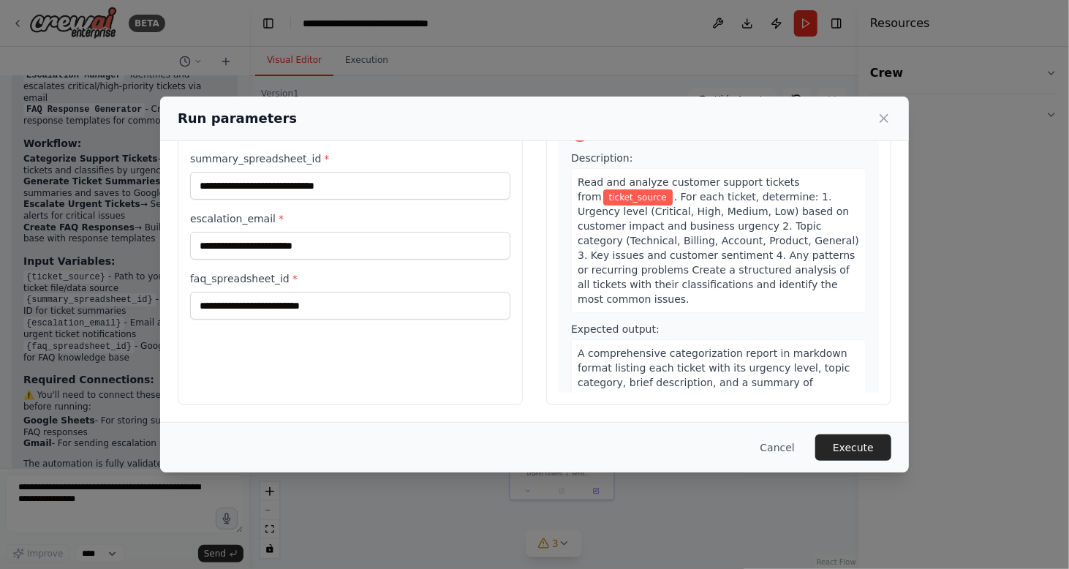
click at [342, 325] on div "Inputs ticket_source * summary_spreadsheet_id * escalation_email * faq_spreadsh…" at bounding box center [350, 232] width 345 height 347
click at [429, 309] on input "faq_spreadsheet_id *" at bounding box center [350, 306] width 320 height 28
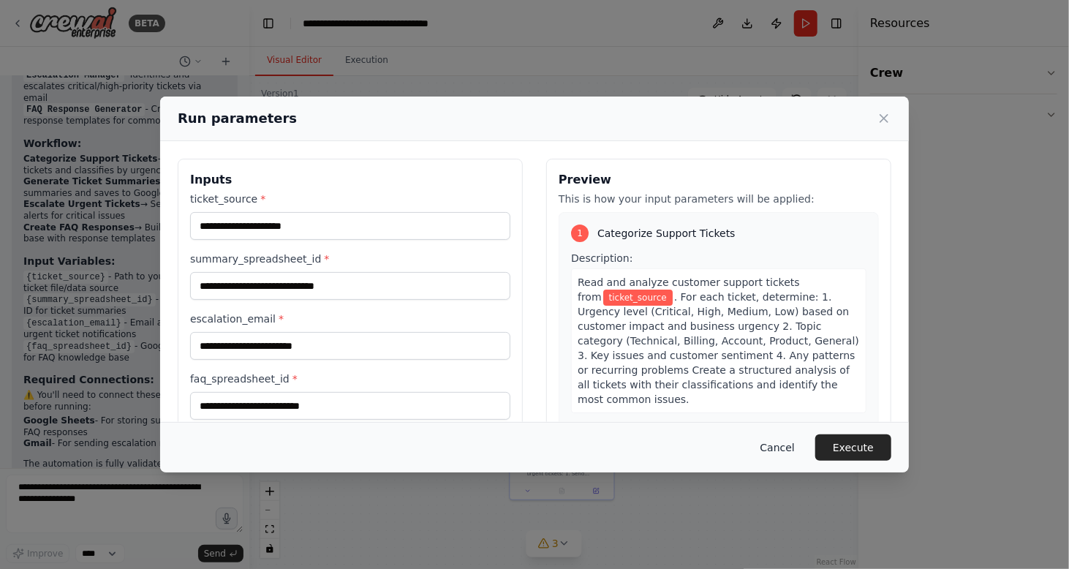
click at [788, 453] on button "Cancel" at bounding box center [778, 447] width 58 height 26
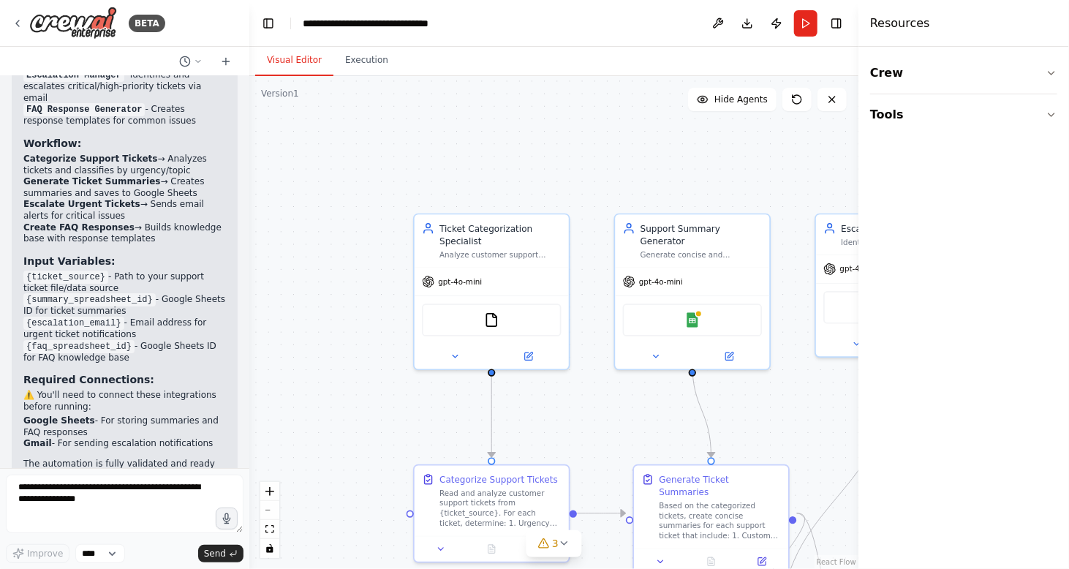
drag, startPoint x: 451, startPoint y: 276, endPoint x: 611, endPoint y: 414, distance: 211.6
click at [611, 413] on div ".deletable-edge-delete-btn { width: 20px; height: 20px; border: 0px solid #ffff…" at bounding box center [553, 322] width 609 height 493
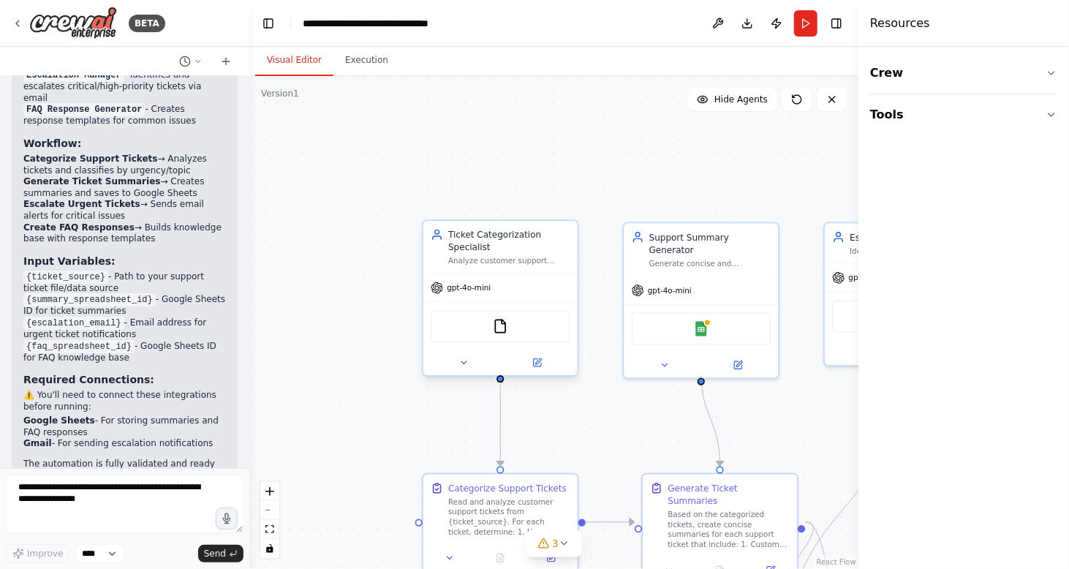
click at [509, 265] on div "Analyze customer support tickets from {ticket_source} and categorize them by ur…" at bounding box center [508, 261] width 121 height 10
click at [518, 256] on div "Analyze customer support tickets from {ticket_source} and categorize them by ur…" at bounding box center [508, 261] width 121 height 10
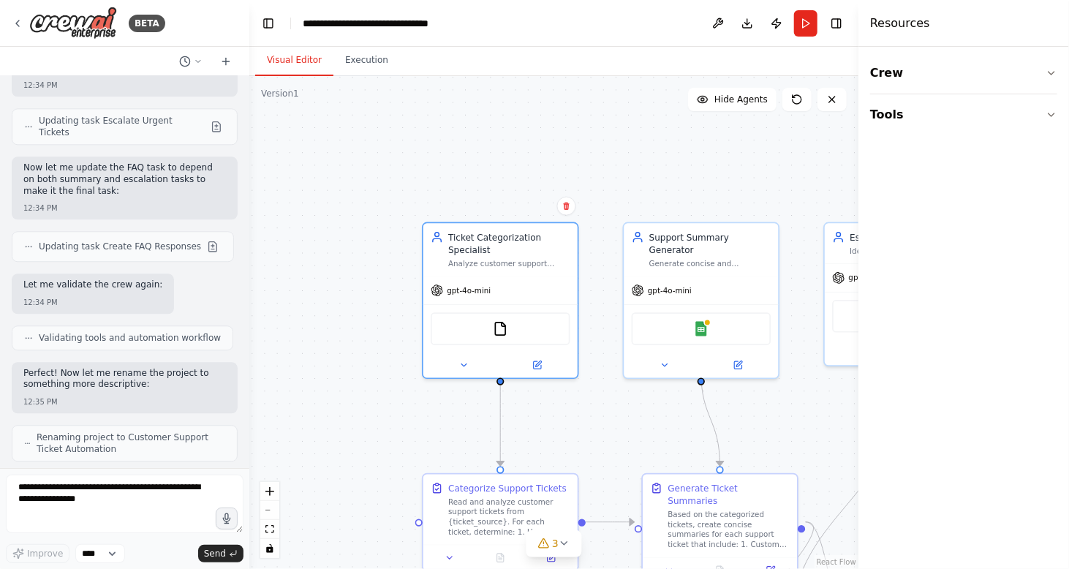
scroll to position [1444, 0]
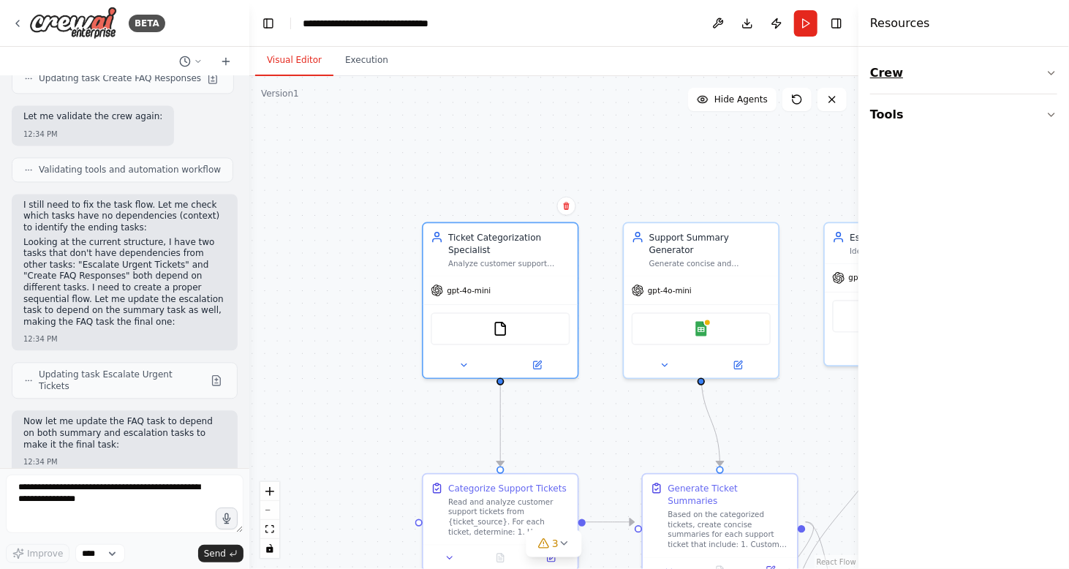
click at [981, 72] on button "Crew" at bounding box center [963, 73] width 187 height 41
click at [921, 208] on button "Tools" at bounding box center [963, 205] width 187 height 41
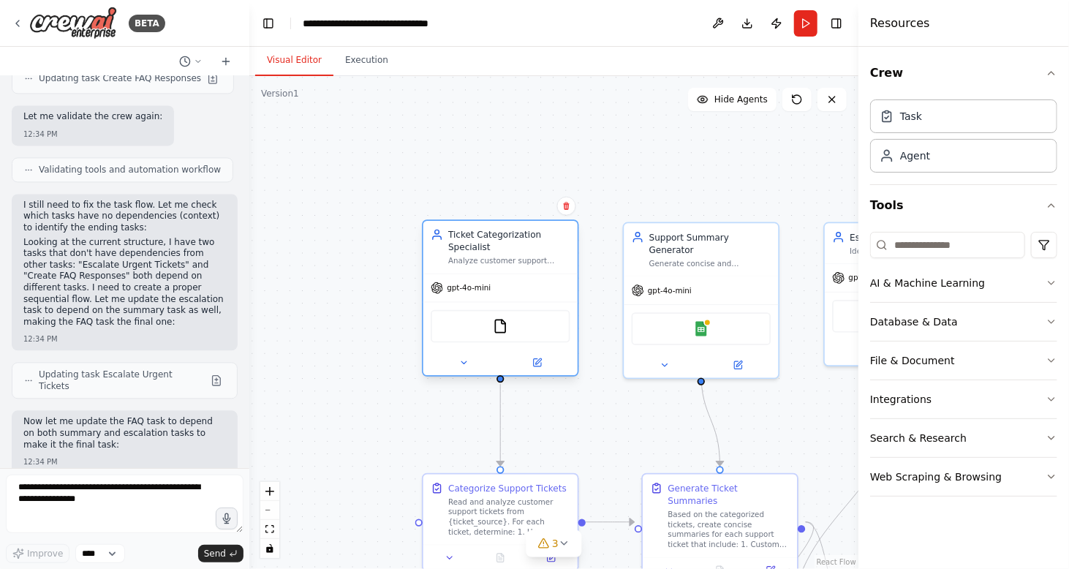
click at [538, 282] on div "gpt-4o-mini" at bounding box center [500, 288] width 154 height 28
click at [448, 233] on div "Ticket Categorization Specialist" at bounding box center [508, 240] width 121 height 25
click at [942, 108] on div "Task" at bounding box center [963, 116] width 187 height 34
click at [951, 100] on div "Task" at bounding box center [963, 116] width 187 height 34
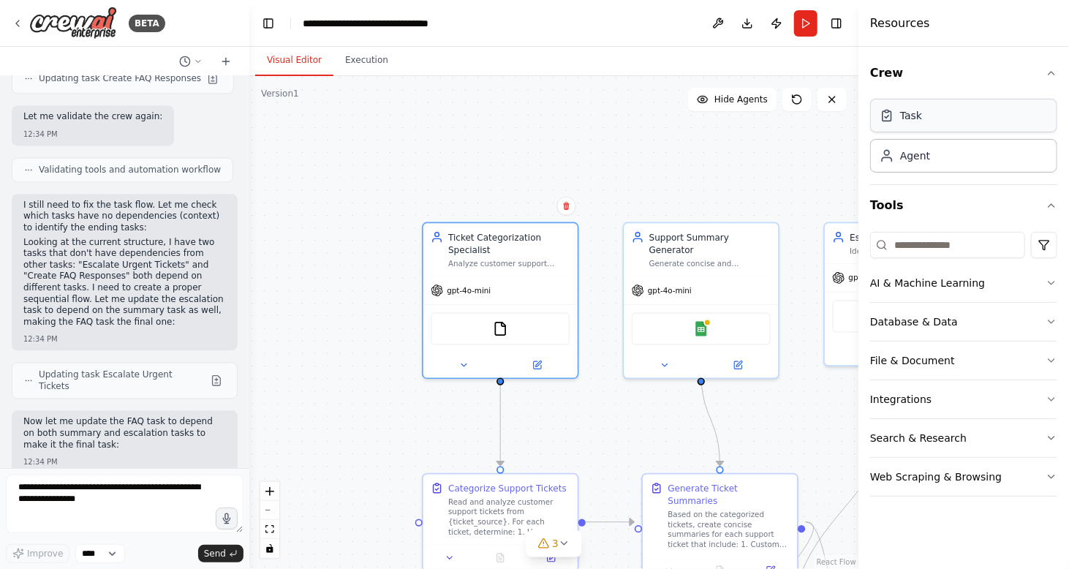
click at [951, 100] on div "Task" at bounding box center [963, 116] width 187 height 34
click at [946, 124] on div "Task" at bounding box center [963, 116] width 187 height 34
click at [929, 148] on div "Agent" at bounding box center [963, 155] width 187 height 34
click at [927, 281] on div "AI & Machine Learning" at bounding box center [927, 283] width 115 height 15
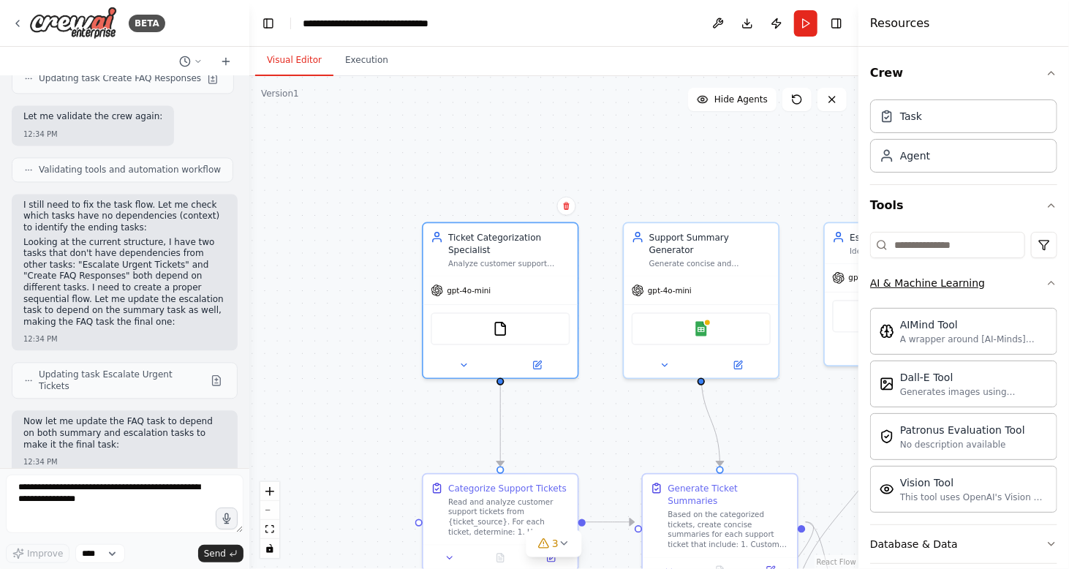
click at [1039, 276] on button "AI & Machine Learning" at bounding box center [963, 283] width 187 height 38
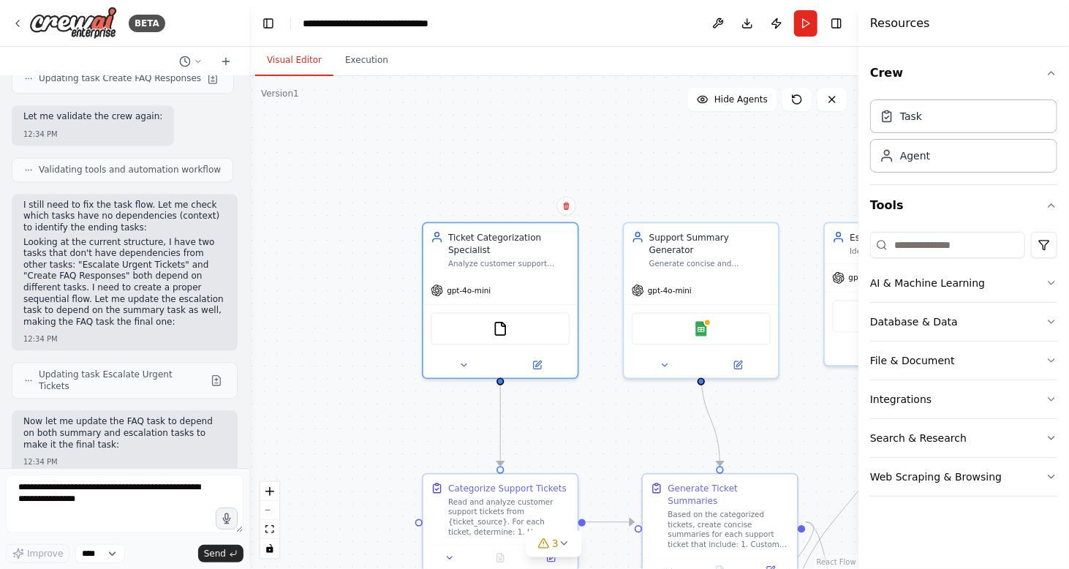
click at [722, 167] on div ".deletable-edge-delete-btn { width: 20px; height: 20px; border: 0px solid #ffff…" at bounding box center [553, 322] width 609 height 493
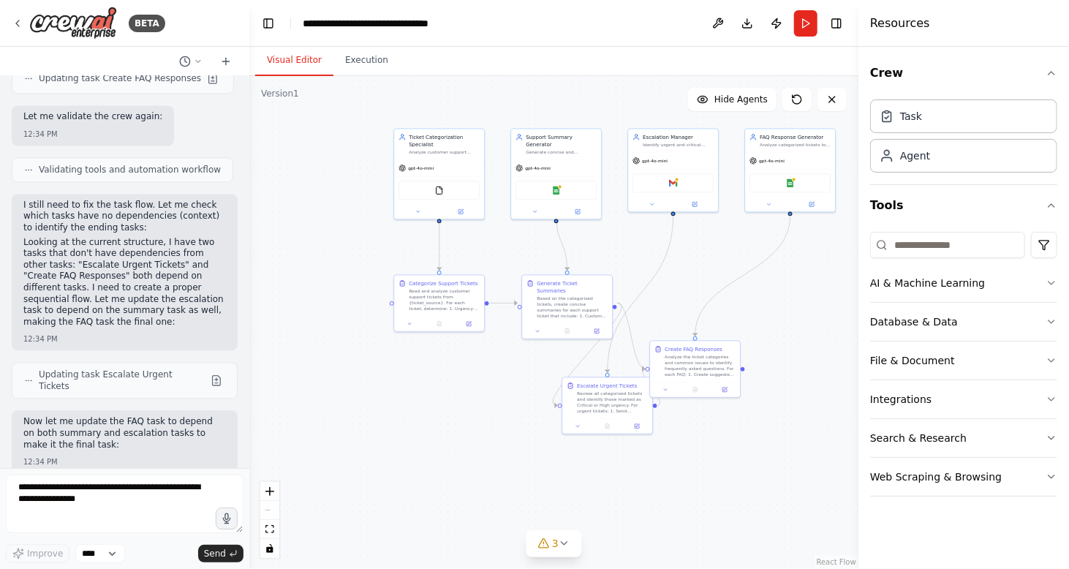
drag, startPoint x: 746, startPoint y: 352, endPoint x: 575, endPoint y: 293, distance: 180.9
click at [576, 293] on div ".deletable-edge-delete-btn { width: 20px; height: 20px; border: 0px solid #ffff…" at bounding box center [553, 322] width 609 height 493
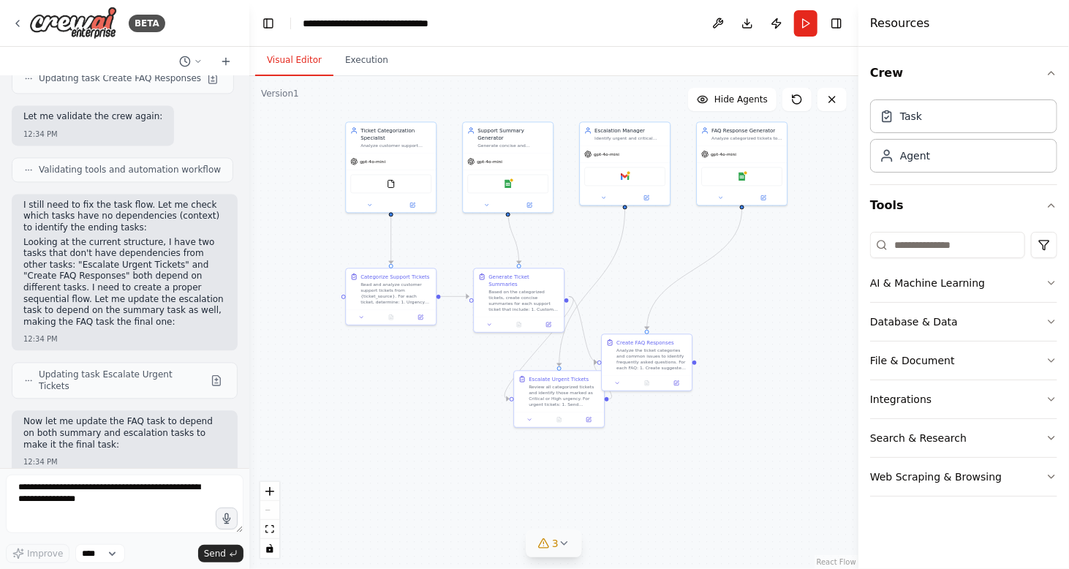
click at [550, 543] on div "3" at bounding box center [548, 543] width 21 height 15
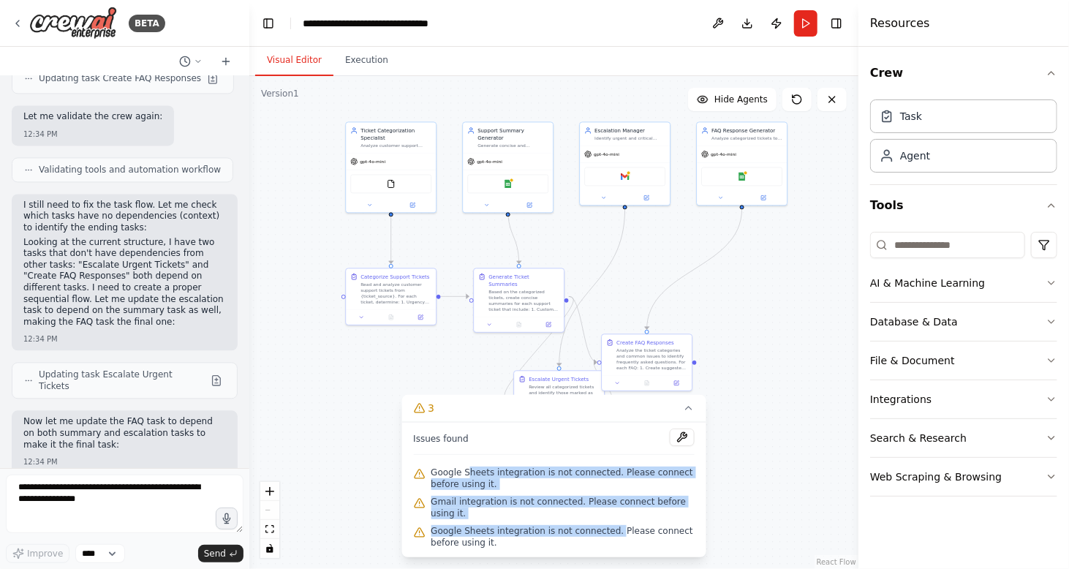
drag, startPoint x: 466, startPoint y: 475, endPoint x: 606, endPoint y: 528, distance: 149.5
click at [605, 528] on div "Issues found Google Sheets integration is not connected. Please connect before …" at bounding box center [554, 489] width 305 height 135
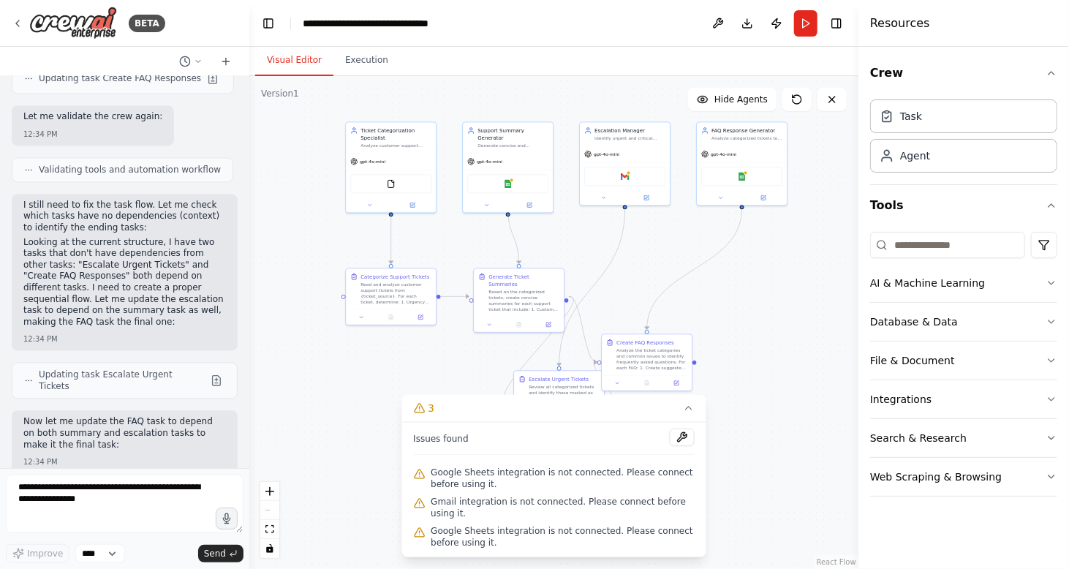
click at [606, 529] on span "Google Sheets integration is not connected. Please connect before using it." at bounding box center [563, 536] width 264 height 23
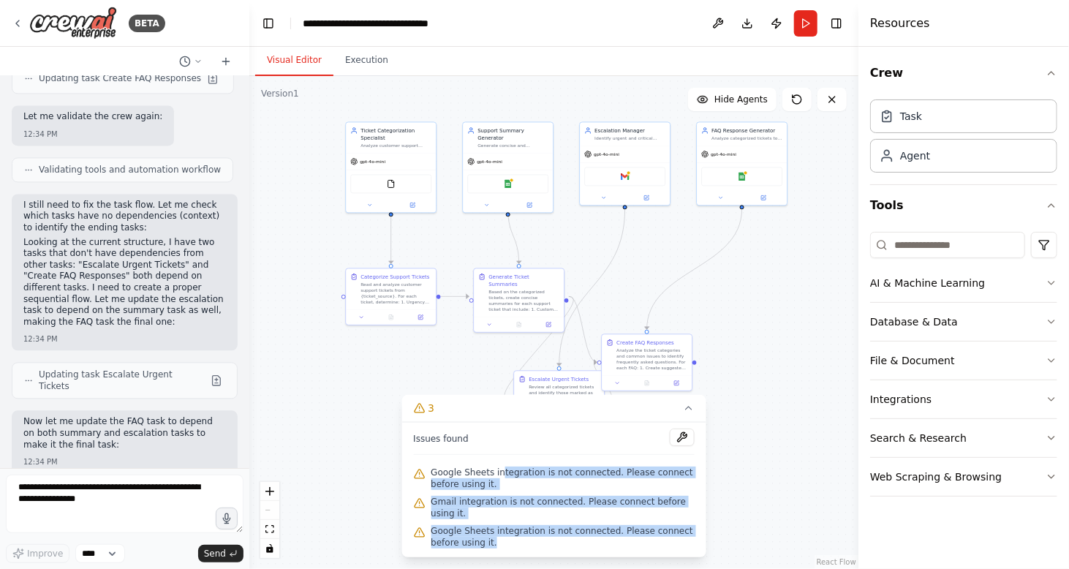
drag, startPoint x: 531, startPoint y: 525, endPoint x: 496, endPoint y: 467, distance: 67.6
click at [496, 468] on div "Issues found Google Sheets integration is not connected. Please connect before …" at bounding box center [554, 489] width 305 height 135
click at [496, 467] on div "Issues found Google Sheets integration is not connected. Please connect before …" at bounding box center [554, 489] width 305 height 135
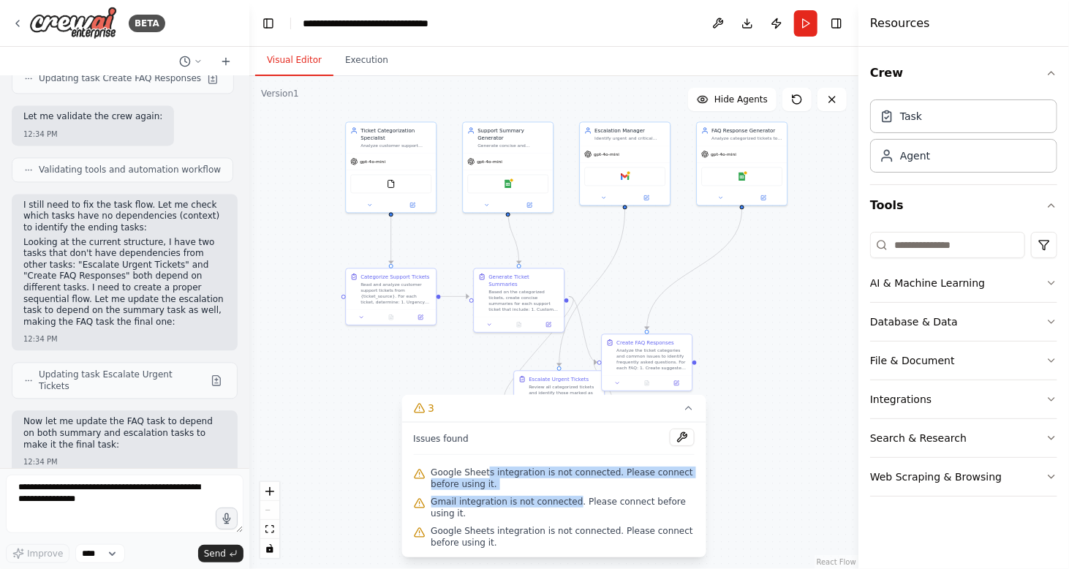
drag, startPoint x: 503, startPoint y: 480, endPoint x: 565, endPoint y: 513, distance: 70.7
click at [565, 513] on div "Issues found Google Sheets integration is not connected. Please connect before …" at bounding box center [554, 489] width 305 height 135
click at [565, 514] on span "Gmail integration is not connected. Please connect before using it." at bounding box center [563, 507] width 264 height 23
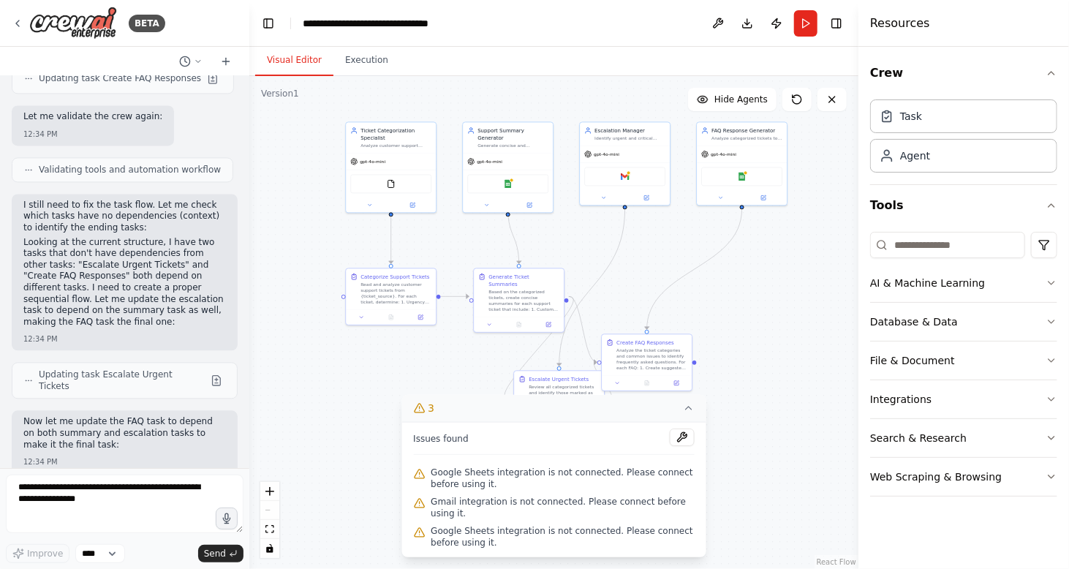
click at [689, 414] on icon at bounding box center [689, 408] width 12 height 12
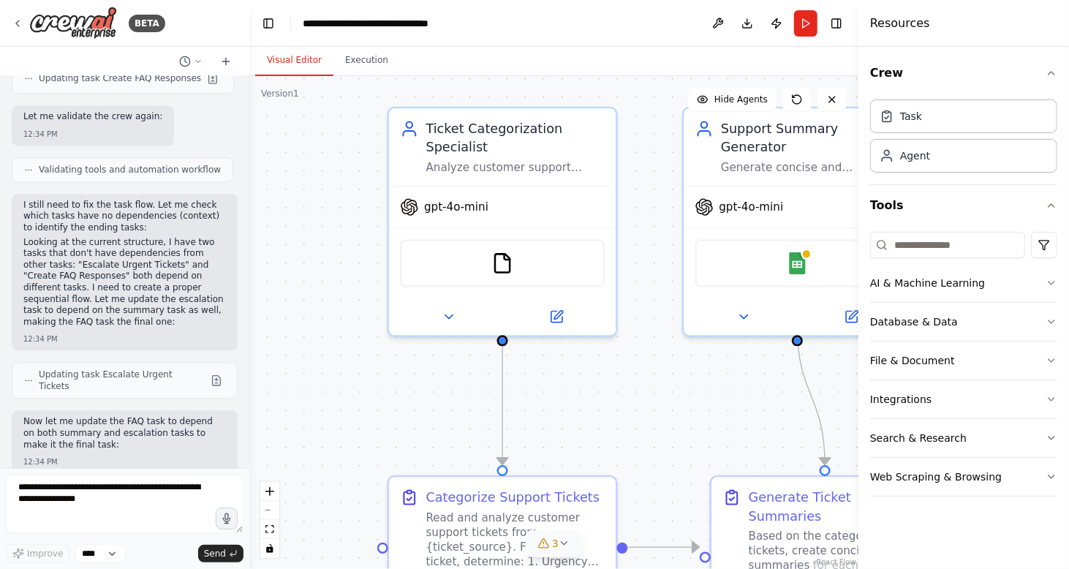
drag, startPoint x: 570, startPoint y: 174, endPoint x: 611, endPoint y: 429, distance: 257.9
click at [611, 429] on div ".deletable-edge-delete-btn { width: 20px; height: 20px; border: 0px solid #ffff…" at bounding box center [553, 322] width 609 height 493
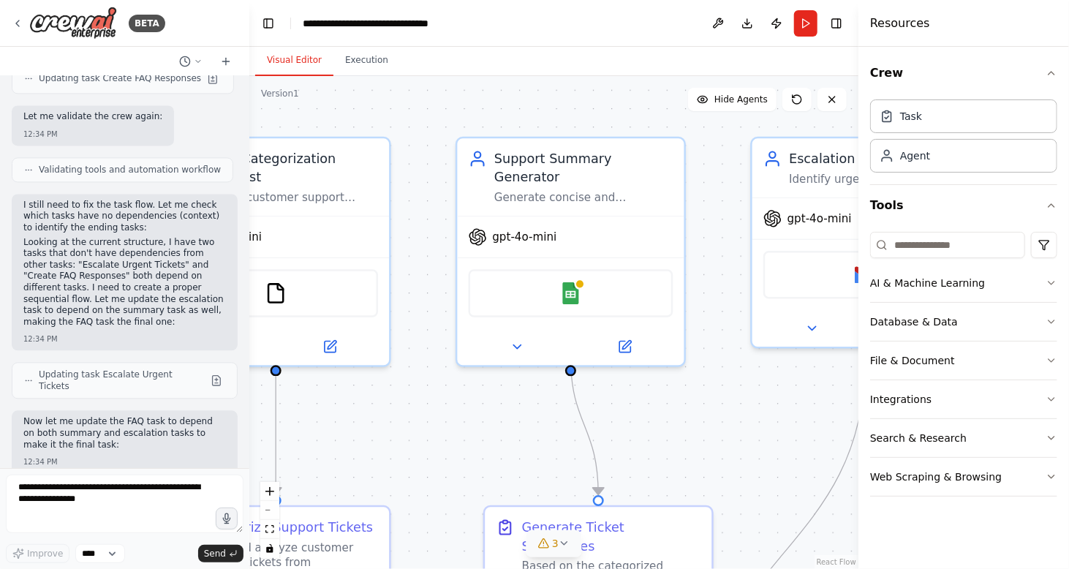
drag, startPoint x: 651, startPoint y: 352, endPoint x: 423, endPoint y: 382, distance: 229.4
click at [423, 382] on div ".deletable-edge-delete-btn { width: 20px; height: 20px; border: 0px solid #ffff…" at bounding box center [553, 322] width 609 height 493
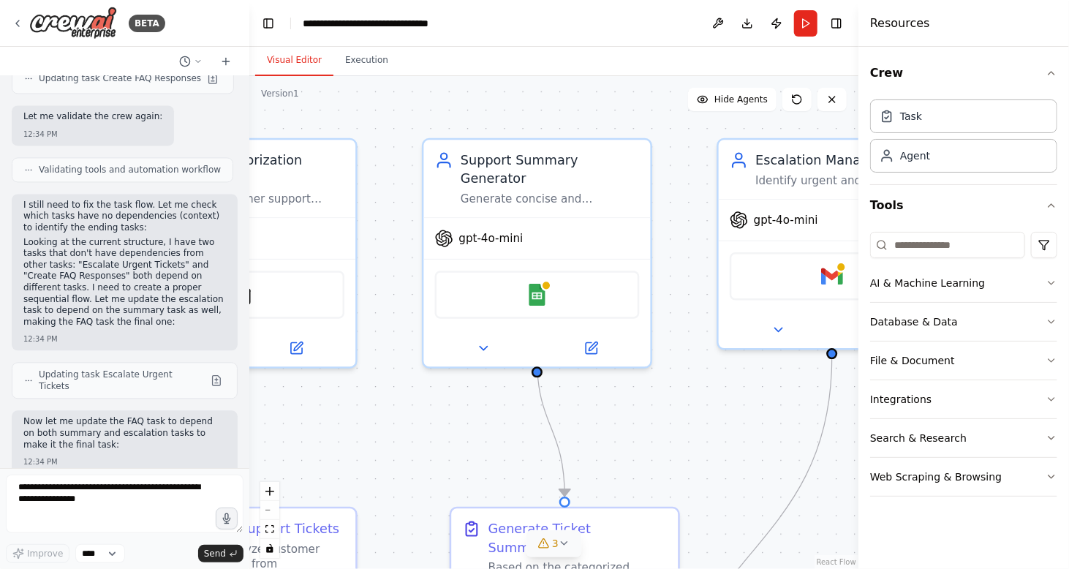
drag, startPoint x: 614, startPoint y: 380, endPoint x: 581, endPoint y: 381, distance: 32.9
click at [581, 381] on div ".deletable-edge-delete-btn { width: 20px; height: 20px; border: 0px solid #ffff…" at bounding box center [553, 322] width 609 height 493
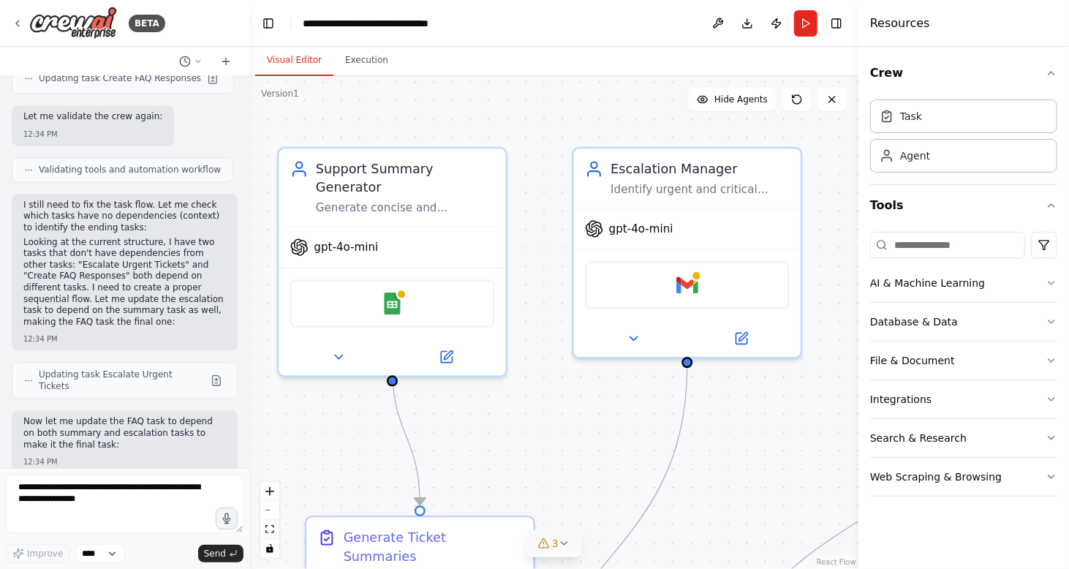
drag, startPoint x: 581, startPoint y: 381, endPoint x: 436, endPoint y: 390, distance: 145.1
click at [436, 390] on div ".deletable-edge-delete-btn { width: 20px; height: 20px; border: 0px solid #ffff…" at bounding box center [553, 322] width 609 height 493
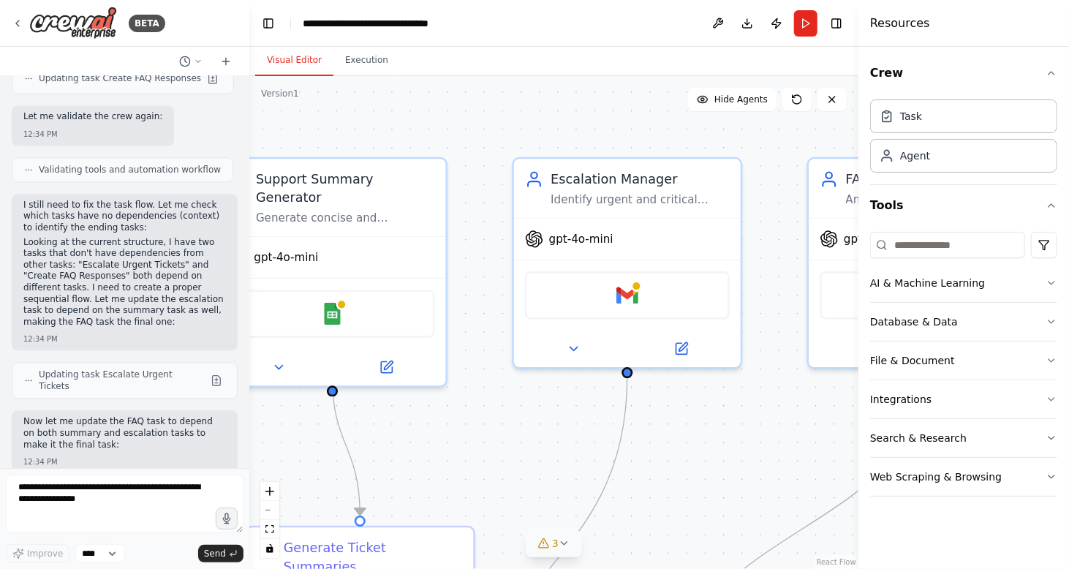
drag, startPoint x: 706, startPoint y: 437, endPoint x: 480, endPoint y: 410, distance: 227.5
click at [480, 410] on div ".deletable-edge-delete-btn { width: 20px; height: 20px; border: 0px solid #ffff…" at bounding box center [553, 322] width 609 height 493
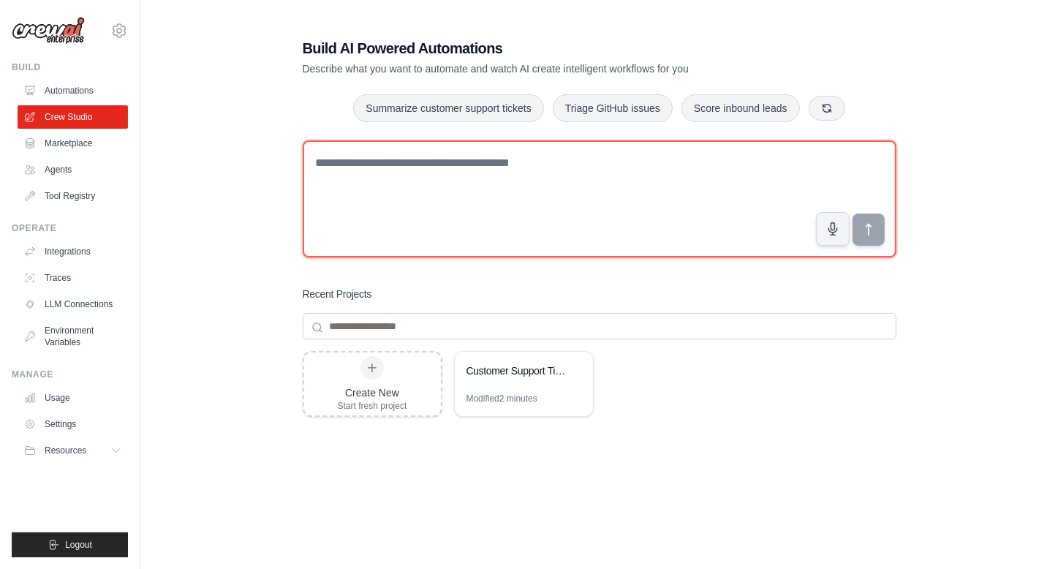
click at [416, 210] on textarea at bounding box center [600, 198] width 594 height 117
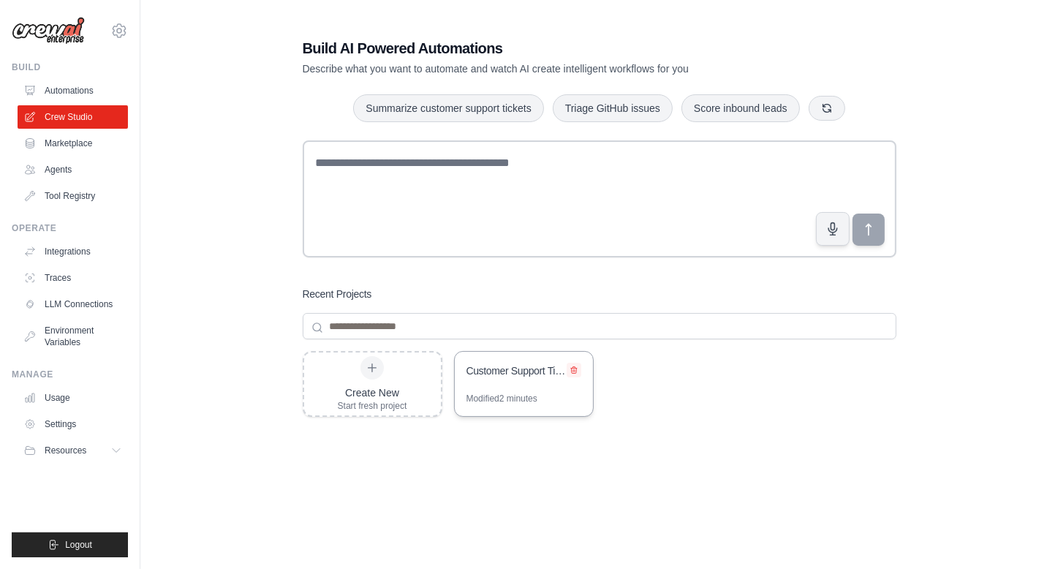
click at [577, 371] on icon at bounding box center [574, 370] width 9 height 9
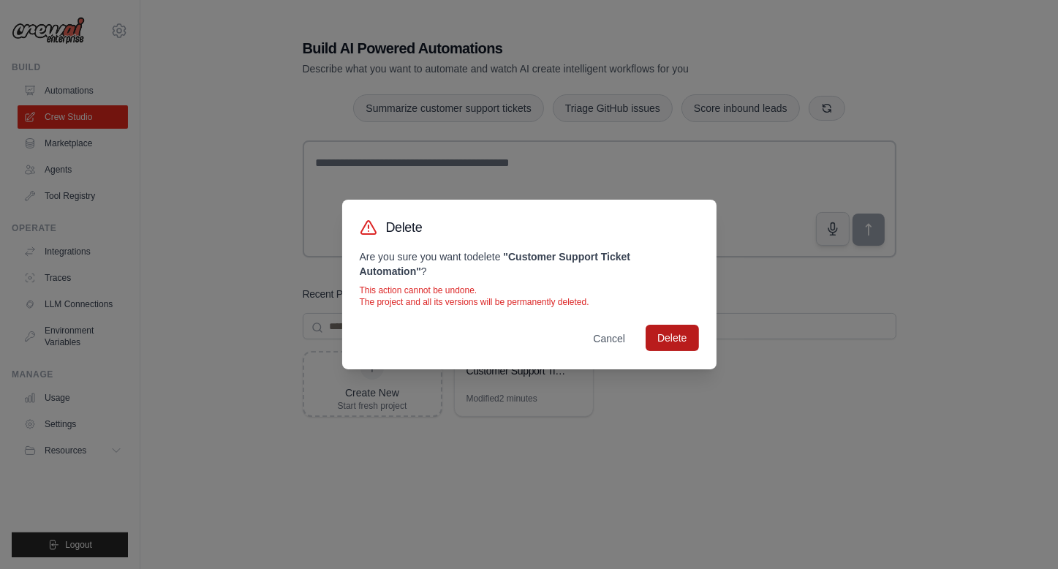
click at [675, 334] on button "Delete" at bounding box center [672, 338] width 53 height 26
